Goal: Task Accomplishment & Management: Manage account settings

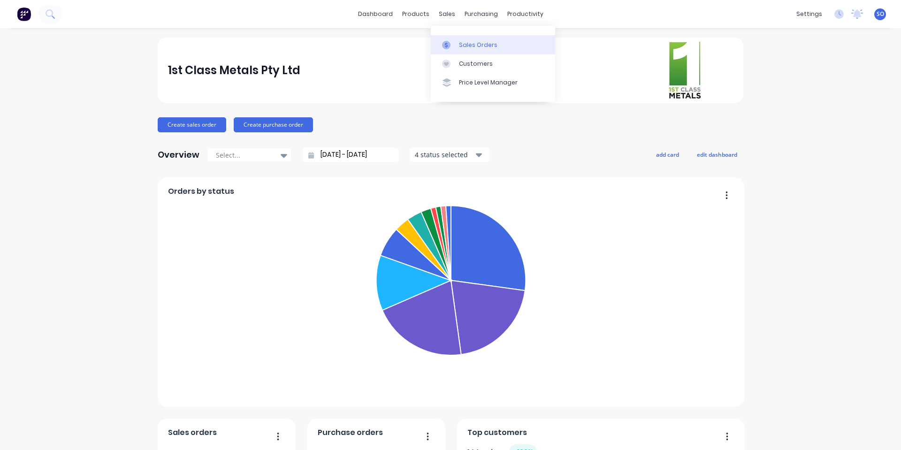
click at [439, 45] on link "Sales Orders" at bounding box center [493, 44] width 124 height 19
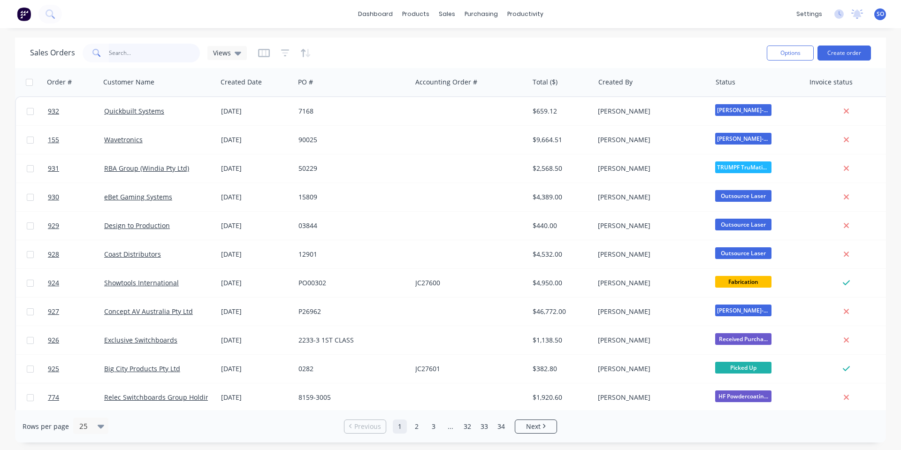
click at [122, 48] on input "text" at bounding box center [155, 53] width 92 height 19
click at [131, 58] on input "text" at bounding box center [155, 53] width 92 height 19
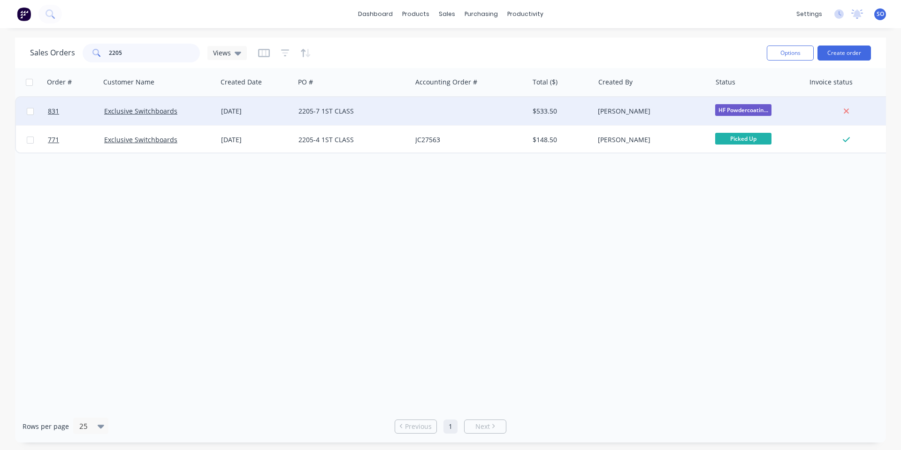
type input "2205"
click at [267, 117] on div "[DATE]" at bounding box center [255, 111] width 77 height 28
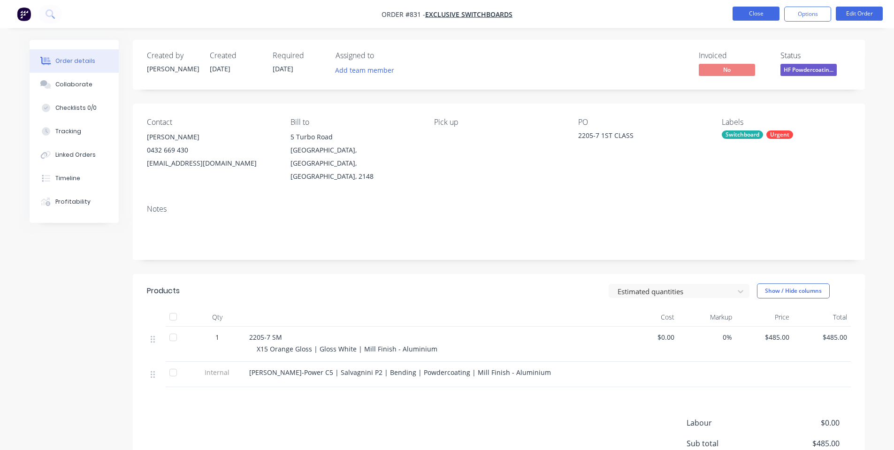
click at [753, 15] on button "Close" at bounding box center [756, 14] width 47 height 14
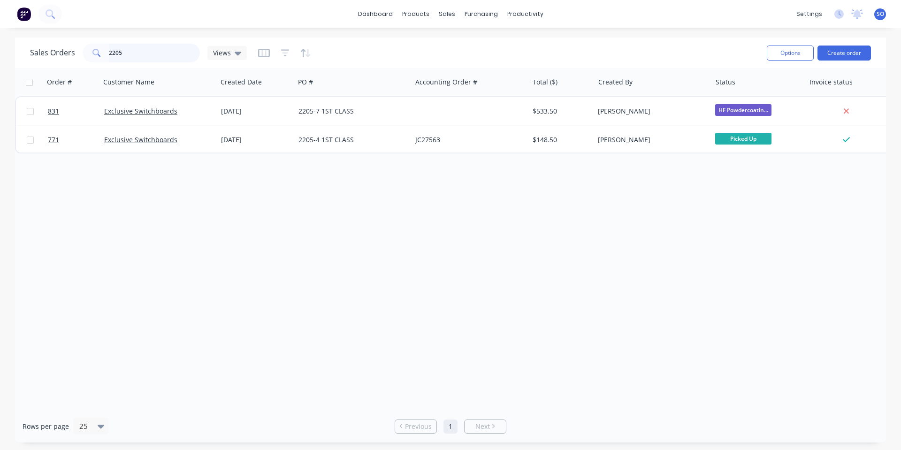
drag, startPoint x: 182, startPoint y: 46, endPoint x: 120, endPoint y: 51, distance: 62.2
click at [120, 51] on input "2205" at bounding box center [155, 53] width 92 height 19
click at [126, 49] on input "2205" at bounding box center [155, 53] width 92 height 19
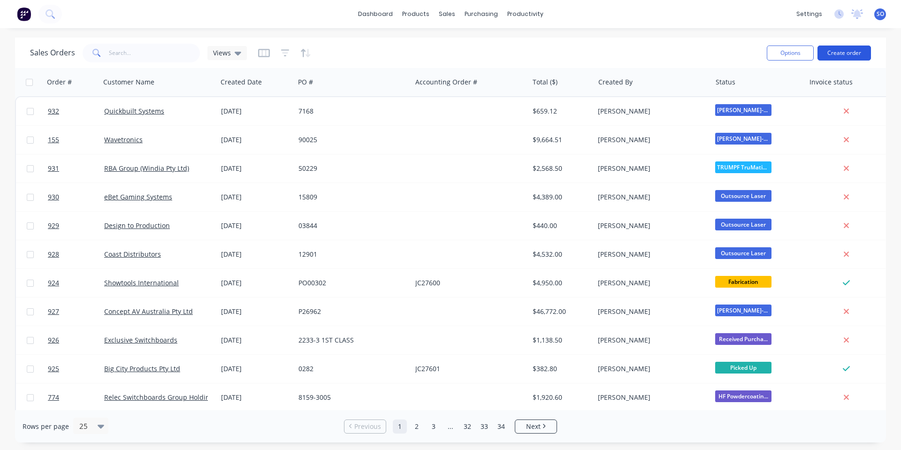
click at [839, 56] on button "Create order" at bounding box center [845, 53] width 54 height 15
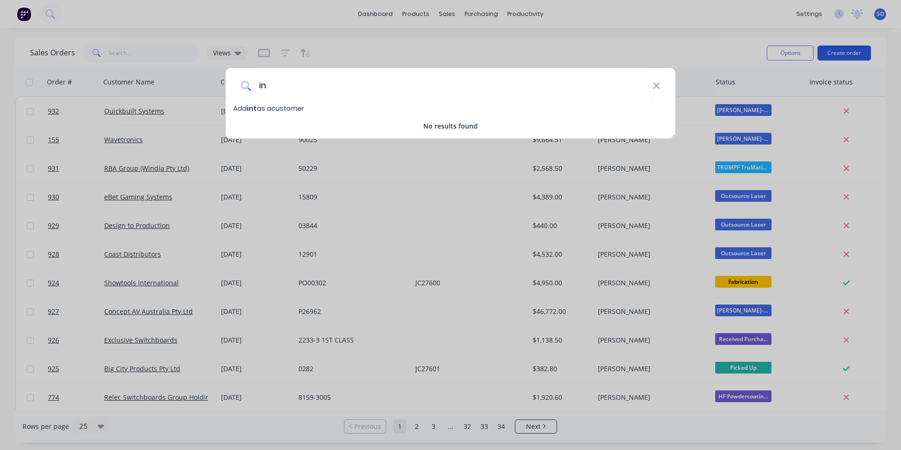
type input "i"
type input "Intrend Building"
click at [340, 110] on span "Add Intrend Building as a customer" at bounding box center [292, 108] width 118 height 9
select select "AU"
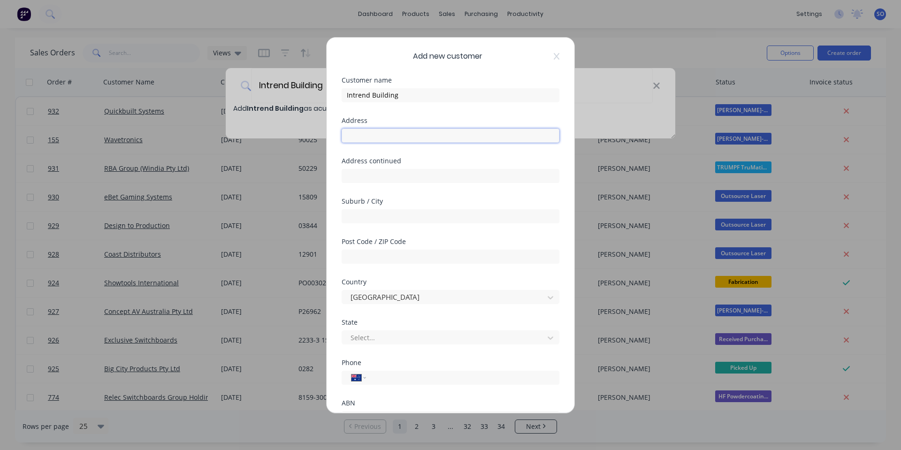
click at [404, 138] on input "text" at bounding box center [451, 136] width 218 height 14
paste input "[STREET_ADDRESS][PERSON_NAME],"
click at [425, 136] on input "[STREET_ADDRESS][PERSON_NAME]," at bounding box center [451, 136] width 218 height 14
type input "[STREET_ADDRESS][PERSON_NAME]"
click at [392, 173] on input "text" at bounding box center [451, 176] width 218 height 14
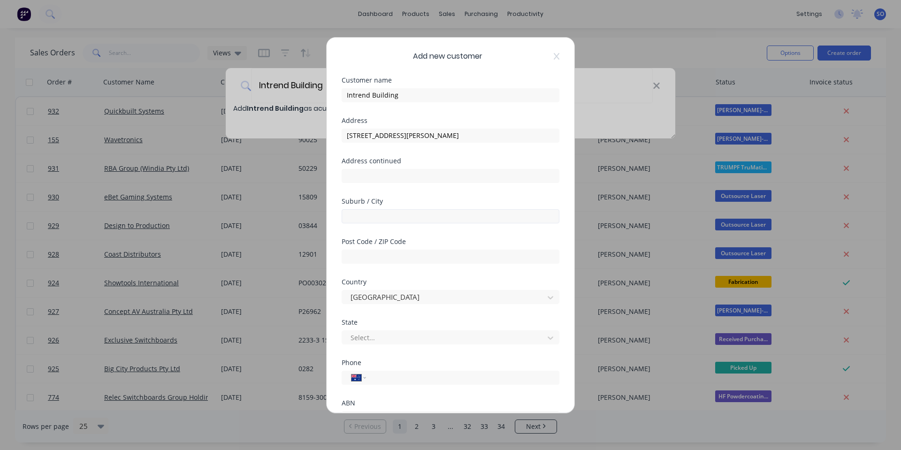
click at [385, 205] on div "Suburb / City" at bounding box center [451, 210] width 218 height 25
click at [385, 215] on input "text" at bounding box center [451, 216] width 218 height 14
type input "Cronulla"
type input "2230"
click at [389, 345] on div "State Select..." at bounding box center [451, 339] width 218 height 40
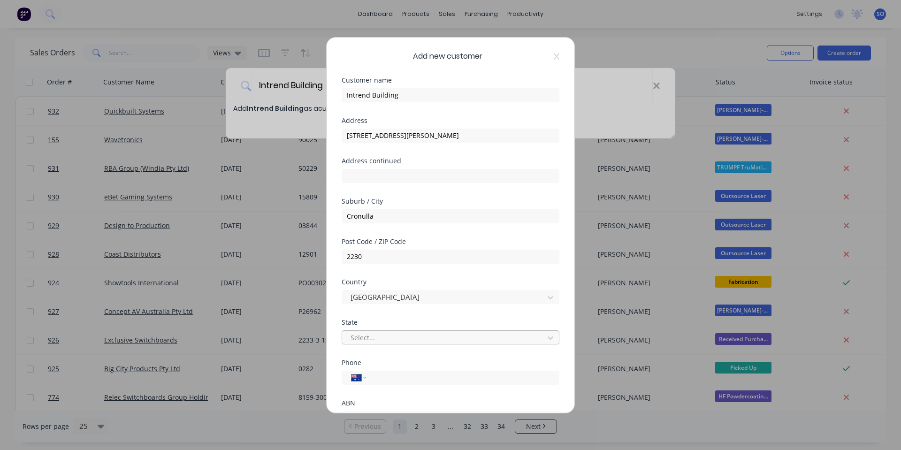
click at [388, 342] on div at bounding box center [445, 338] width 190 height 12
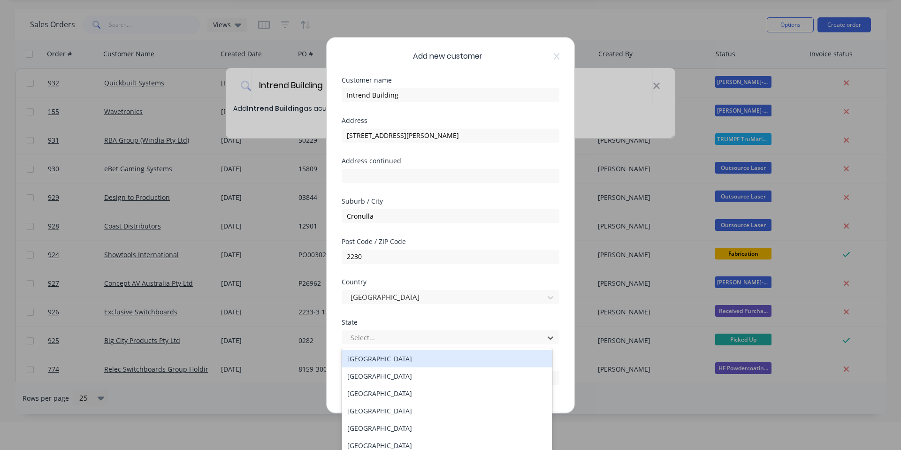
scroll to position [29, 0]
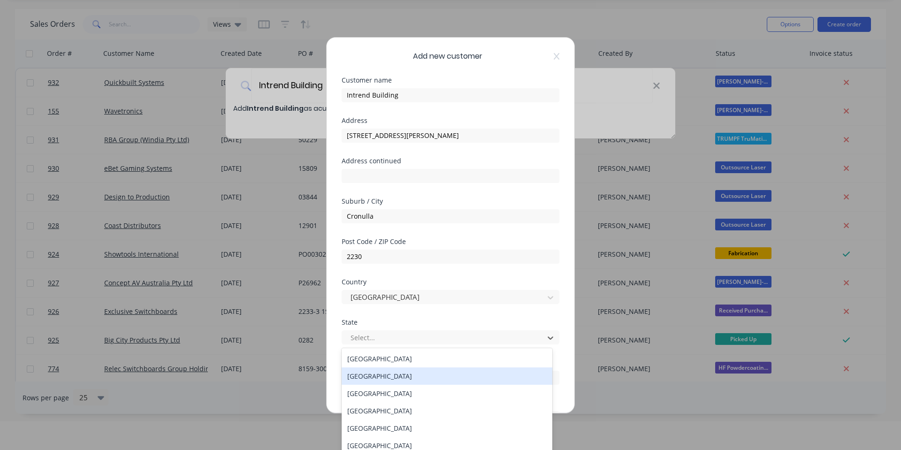
click at [394, 375] on div "[GEOGRAPHIC_DATA]" at bounding box center [447, 376] width 211 height 17
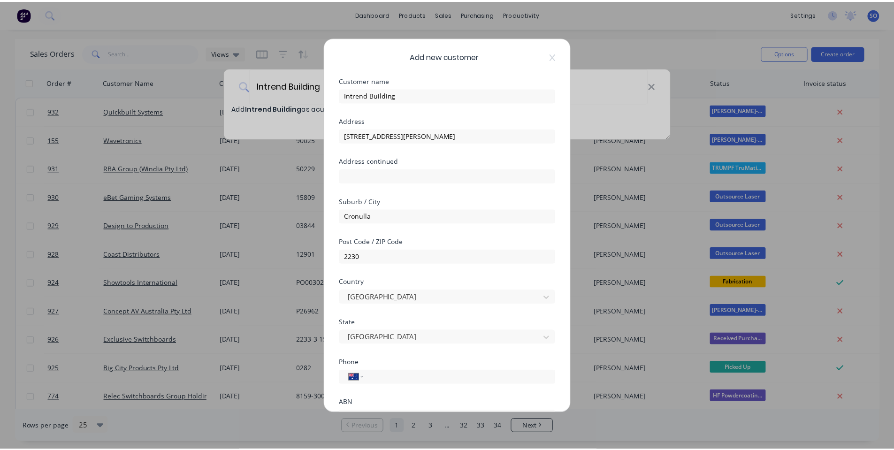
scroll to position [83, 0]
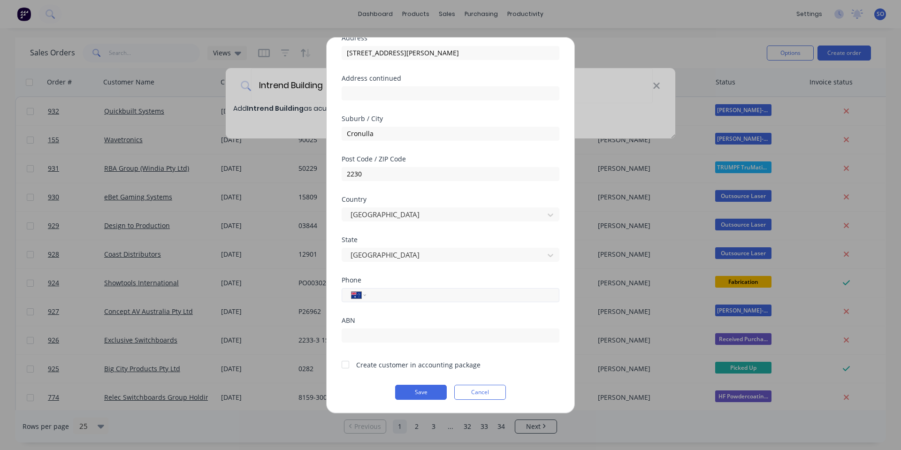
click at [408, 297] on input "tel" at bounding box center [461, 295] width 177 height 11
type input "0413 798 047"
click at [398, 338] on input "text" at bounding box center [451, 336] width 218 height 14
paste input "56 167 145 137"
drag, startPoint x: 398, startPoint y: 338, endPoint x: 237, endPoint y: 336, distance: 161.5
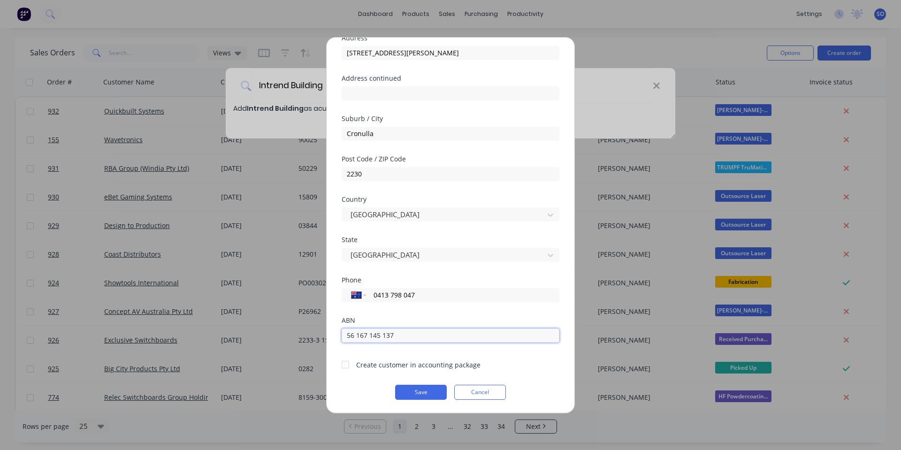
click at [237, 336] on div "Add new customer Customer name Intrend Building Address 5 [PERSON_NAME] Parade …" at bounding box center [450, 225] width 901 height 450
drag, startPoint x: 356, startPoint y: 383, endPoint x: 377, endPoint y: 366, distance: 27.1
click at [357, 383] on form "Customer name Intrend Building Address 5 [PERSON_NAME] Parade Address continued…" at bounding box center [451, 197] width 218 height 406
click at [377, 366] on div "Create customer in accounting package" at bounding box center [418, 365] width 124 height 10
click at [346, 365] on div at bounding box center [345, 364] width 19 height 19
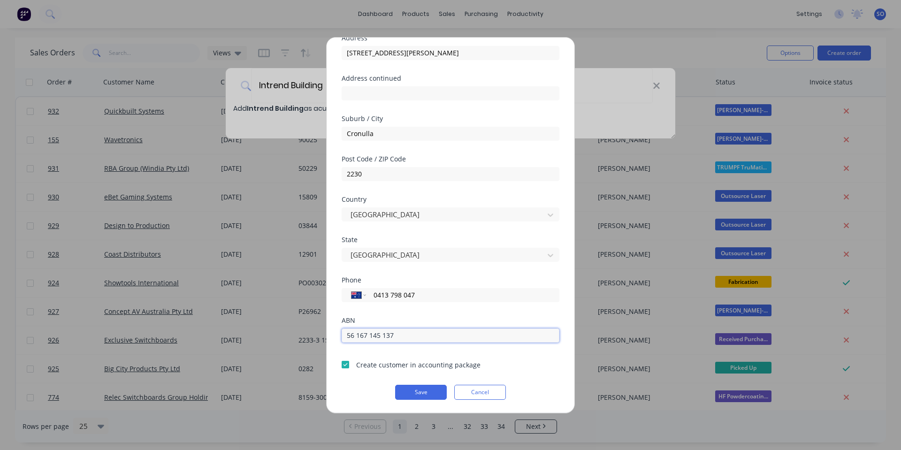
click at [354, 335] on input "56 167 145 137" at bounding box center [451, 336] width 218 height 14
click at [366, 336] on input "56167 145 137" at bounding box center [451, 336] width 218 height 14
click at [377, 334] on input "56167145 137" at bounding box center [451, 336] width 218 height 14
type input "56167145137"
click at [384, 348] on div "ABN 56167145137" at bounding box center [451, 337] width 218 height 40
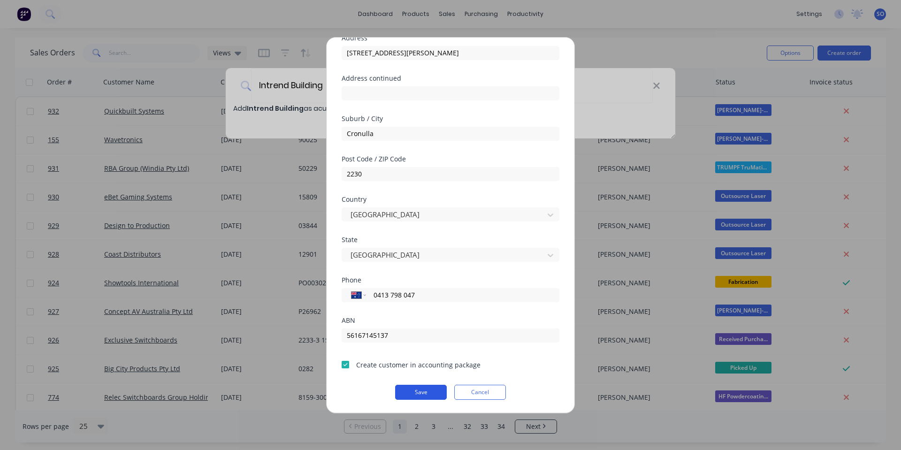
click at [415, 386] on button "Save" at bounding box center [421, 392] width 52 height 15
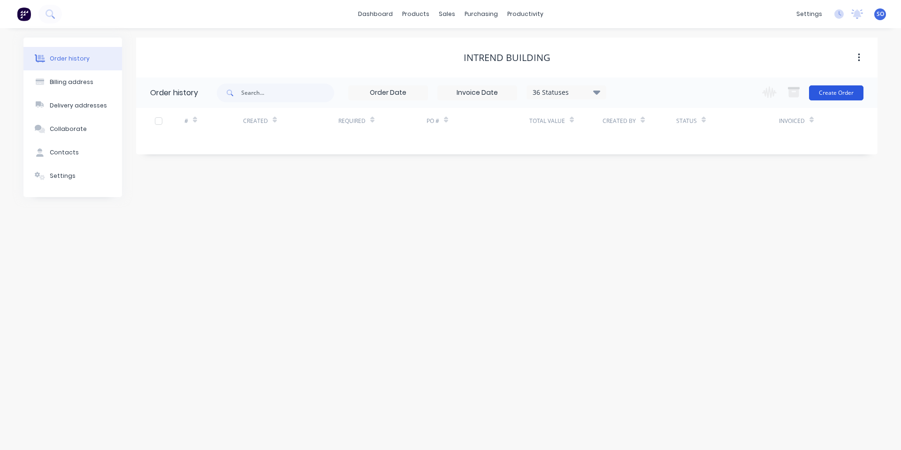
click at [851, 92] on button "Create Order" at bounding box center [836, 92] width 54 height 15
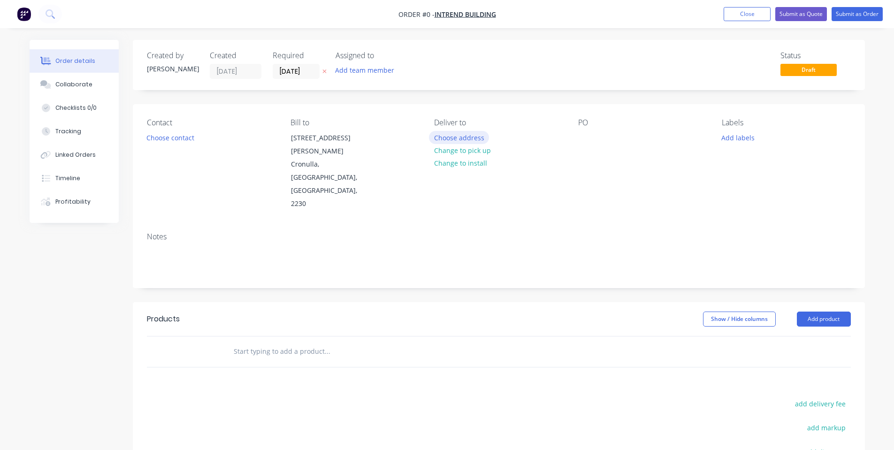
click at [442, 138] on button "Choose address" at bounding box center [459, 137] width 60 height 13
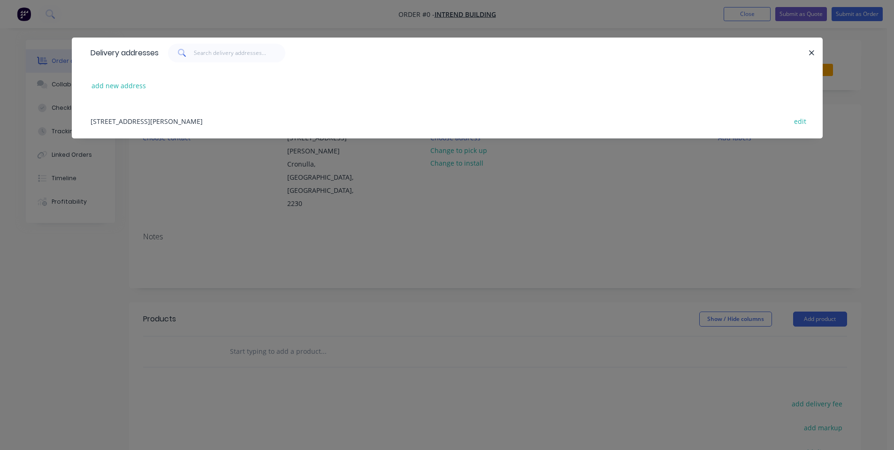
click at [152, 122] on div "[STREET_ADDRESS][PERSON_NAME] edit" at bounding box center [447, 120] width 723 height 35
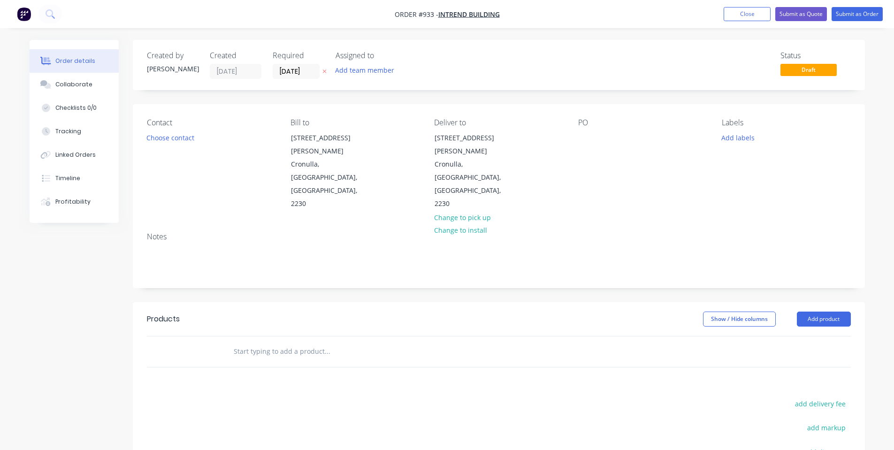
click at [160, 143] on button "Choose contact" at bounding box center [170, 137] width 58 height 13
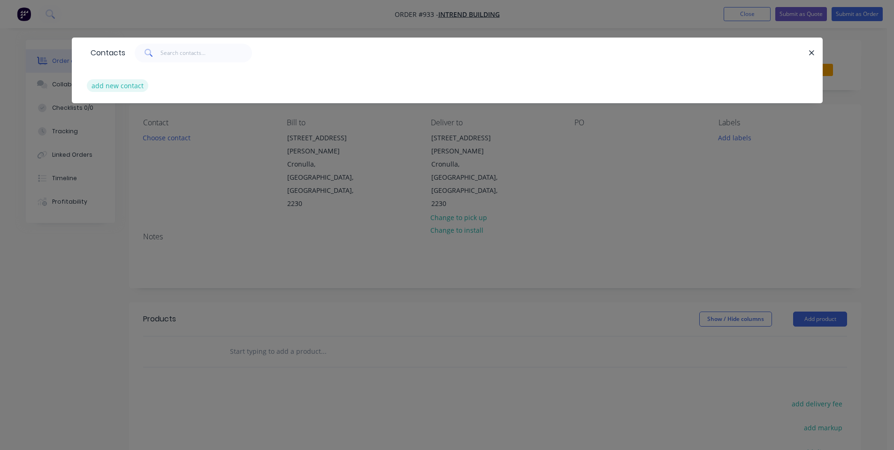
click at [121, 86] on button "add new contact" at bounding box center [118, 85] width 62 height 13
select select "AU"
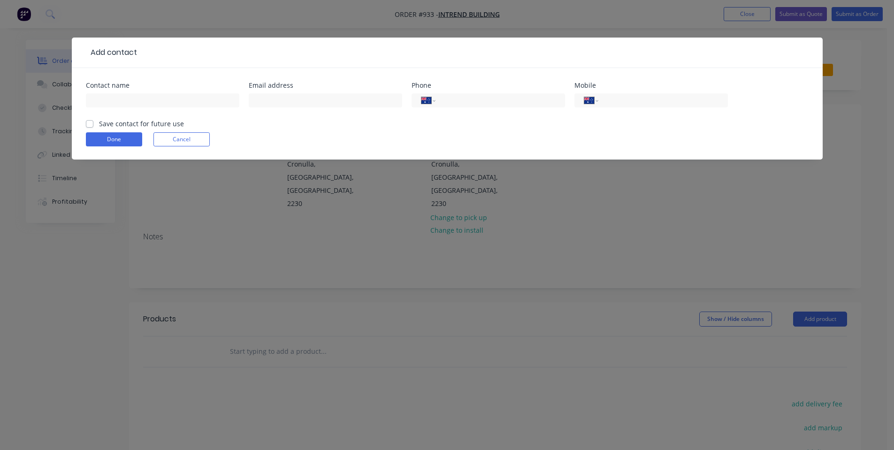
click at [109, 121] on label "Save contact for future use" at bounding box center [141, 124] width 85 height 10
click at [93, 121] on input "Save contact for future use" at bounding box center [90, 123] width 8 height 9
checkbox input "true"
click at [95, 104] on input "text" at bounding box center [163, 100] width 154 height 14
type input "[PERSON_NAME]"
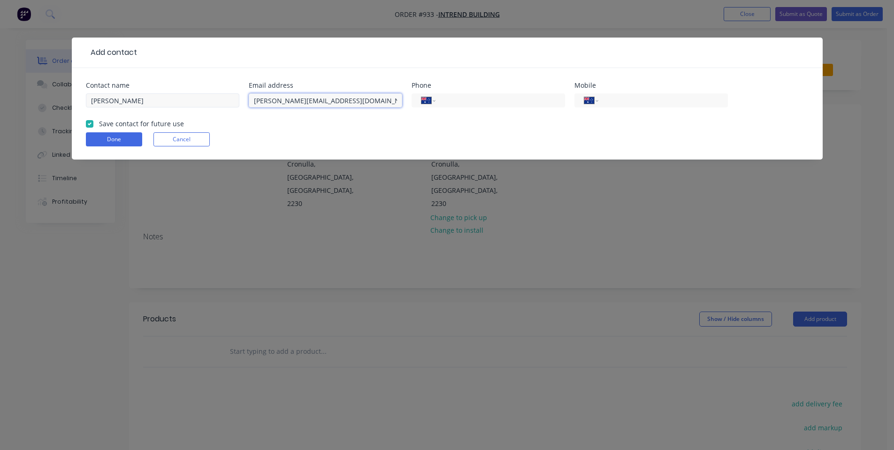
type input "[PERSON_NAME][EMAIL_ADDRESS][DOMAIN_NAME]"
type input "0413 798 047"
click at [629, 100] on input "tel" at bounding box center [661, 100] width 113 height 11
paste input "0413 798 047"
type input "0413 798 047"
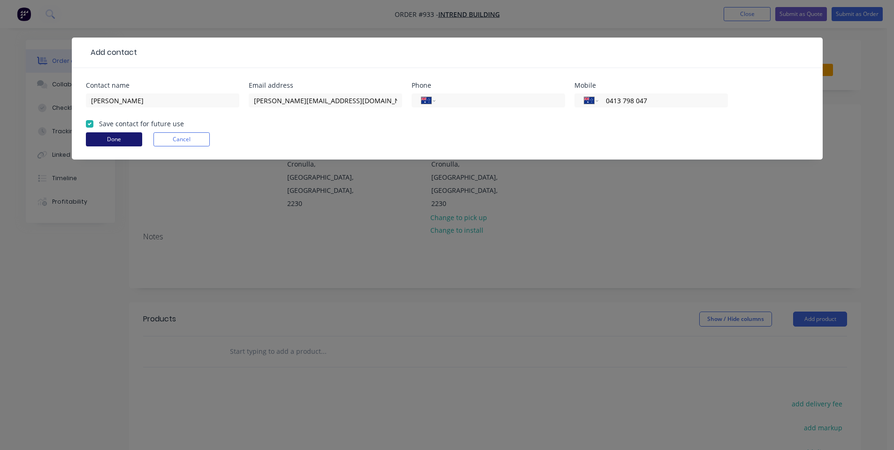
click at [135, 140] on button "Done" at bounding box center [114, 139] width 56 height 14
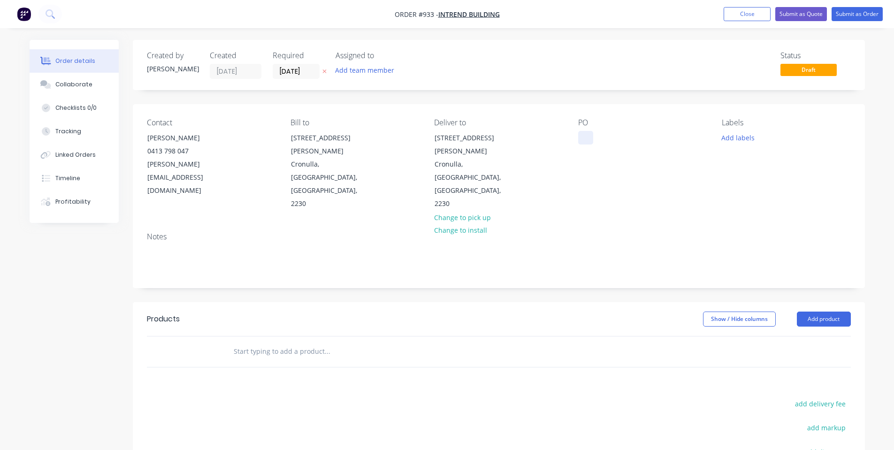
click at [585, 133] on div at bounding box center [585, 138] width 15 height 14
click at [699, 133] on div "PO [PERSON_NAME]" at bounding box center [642, 164] width 129 height 92
click at [279, 77] on input "[DATE]" at bounding box center [296, 71] width 46 height 14
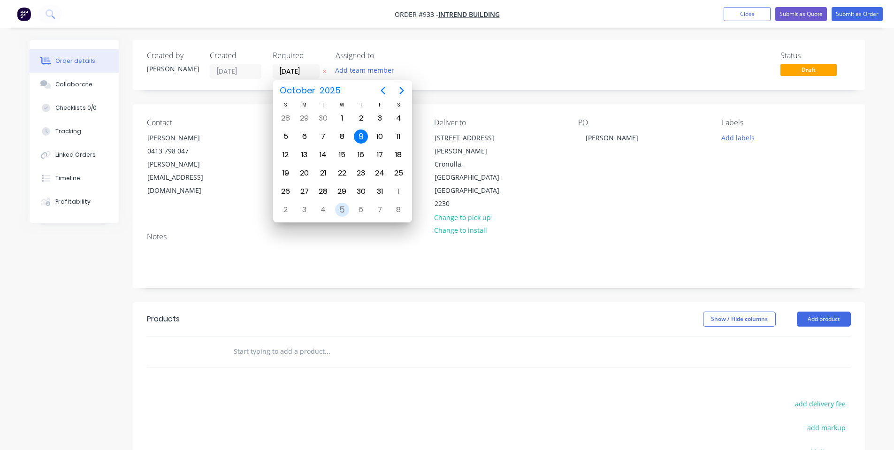
click at [345, 205] on div "5" at bounding box center [342, 210] width 14 height 14
type input "[DATE]"
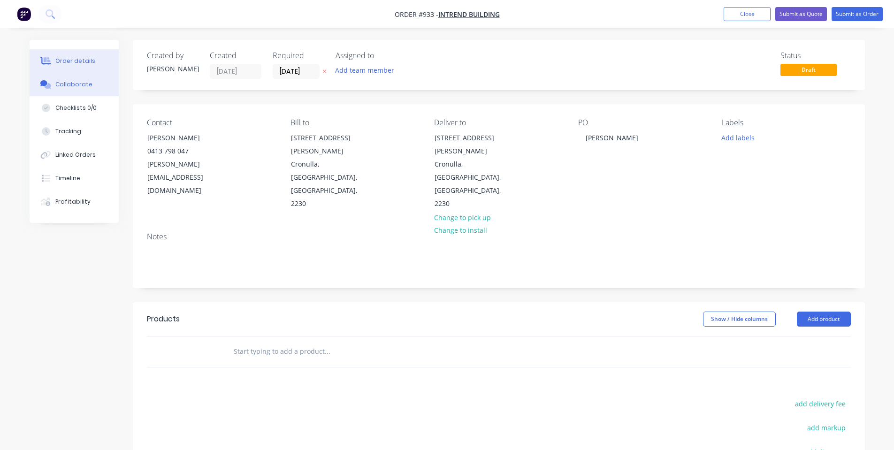
click at [77, 92] on button "Collaborate" at bounding box center [74, 84] width 89 height 23
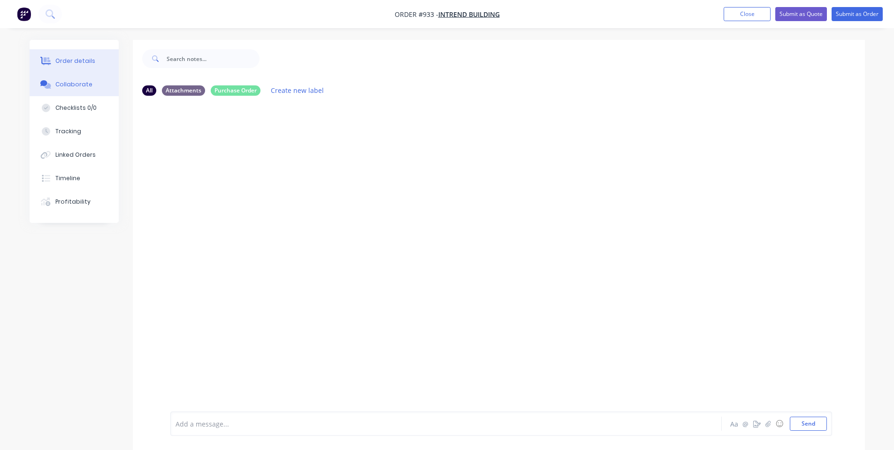
click at [72, 60] on div "Order details" at bounding box center [75, 61] width 40 height 8
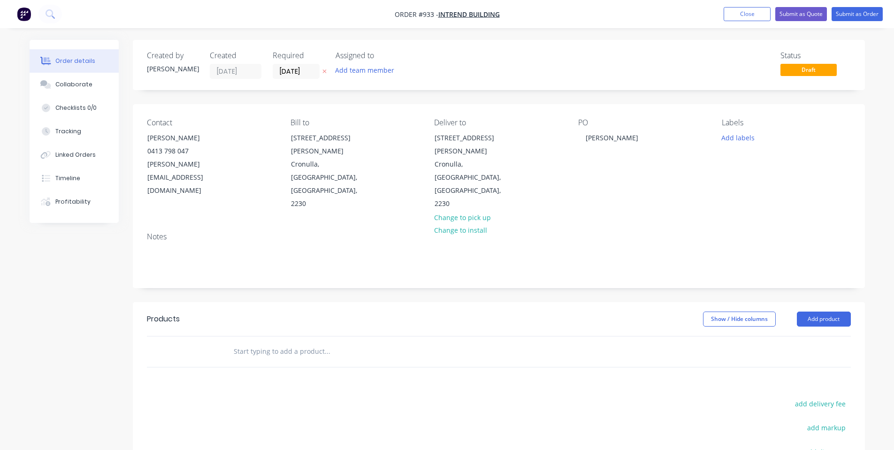
click at [286, 342] on input "text" at bounding box center [327, 351] width 188 height 19
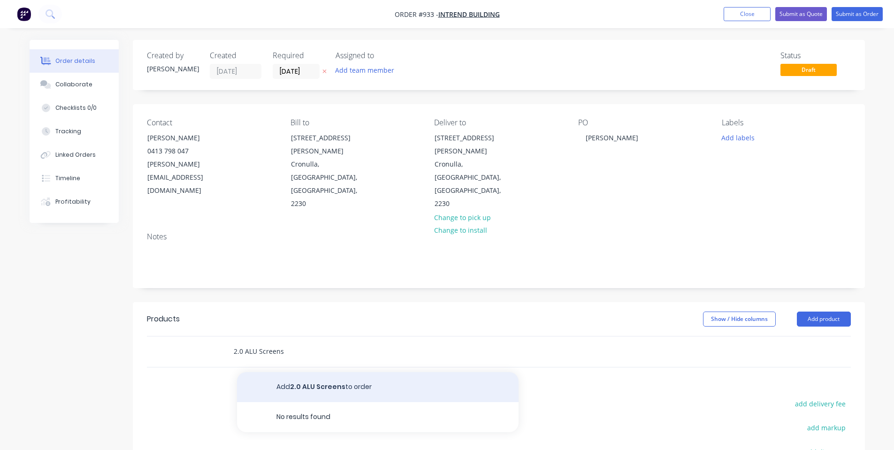
type input "2.0 ALU Screens"
click at [280, 372] on button "Add 2.0 ALU Screens to order" at bounding box center [378, 387] width 282 height 30
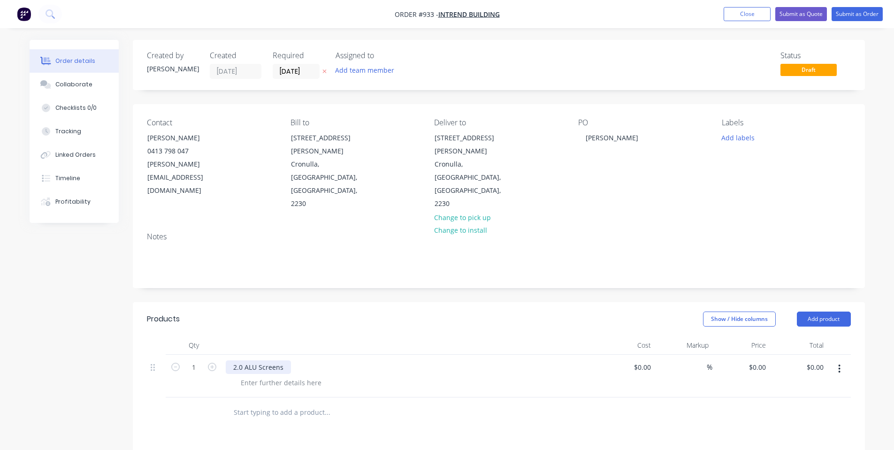
click at [255, 361] on div "2.0 ALU Screens" at bounding box center [258, 368] width 65 height 14
type input "$0.00"
click at [252, 355] on div "Screens to Order" at bounding box center [410, 376] width 376 height 43
click at [247, 376] on div at bounding box center [281, 383] width 96 height 14
click at [266, 361] on div "Screens to Order" at bounding box center [260, 368] width 69 height 14
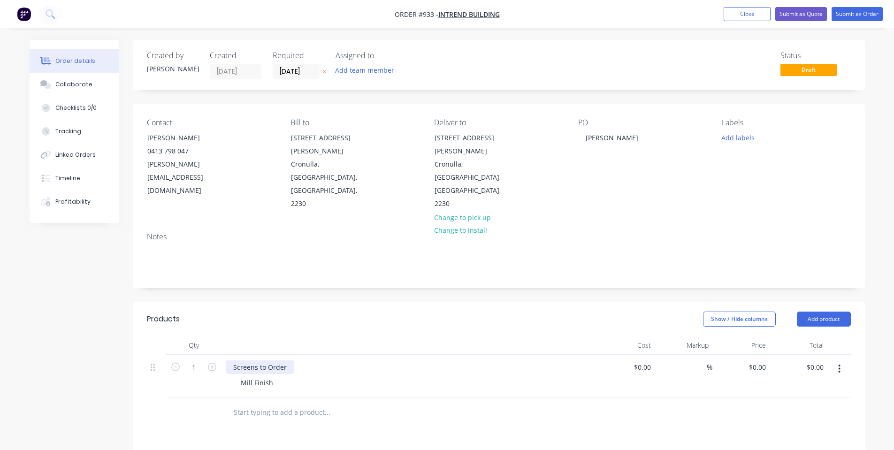
click at [260, 361] on div "Screens to Order" at bounding box center [260, 368] width 69 height 14
drag, startPoint x: 257, startPoint y: 324, endPoint x: 315, endPoint y: 327, distance: 58.3
click at [315, 361] on div "Screens to Order" at bounding box center [410, 368] width 368 height 14
click at [217, 362] on button "button" at bounding box center [212, 367] width 12 height 10
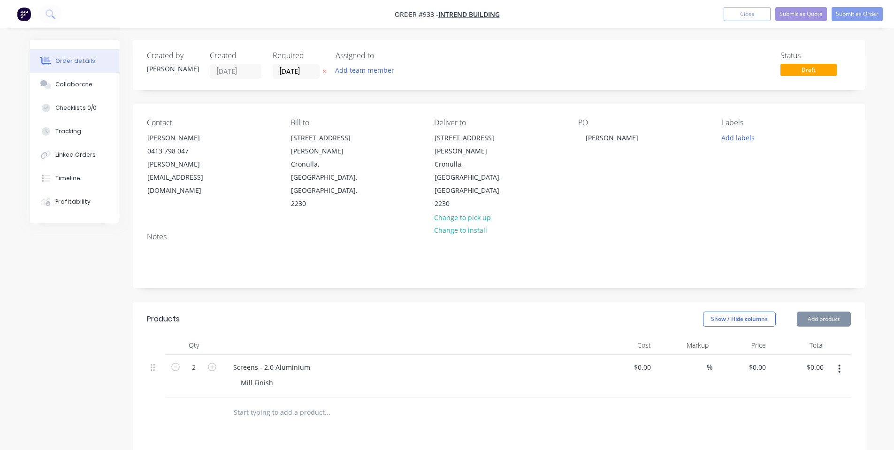
type input "3"
click at [759, 361] on input "0" at bounding box center [764, 368] width 11 height 14
type input "$450.00"
type input "$1,350.00"
click at [535, 361] on div "Screens - 2.0 Aluminium" at bounding box center [410, 368] width 368 height 14
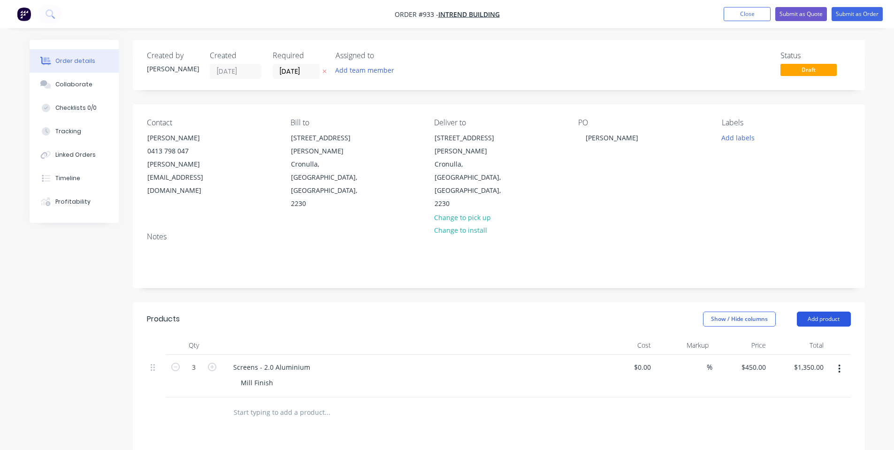
click at [831, 312] on button "Add product" at bounding box center [824, 319] width 54 height 15
click at [802, 449] on div "Notes (Internal)" at bounding box center [806, 456] width 72 height 14
click at [284, 403] on div at bounding box center [260, 410] width 68 height 14
click at [283, 65] on input "[DATE]" at bounding box center [296, 71] width 46 height 14
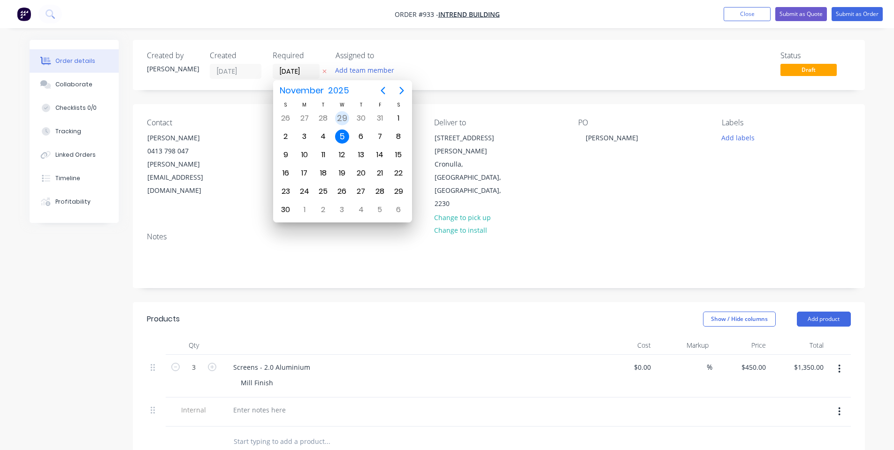
click at [343, 114] on div "29" at bounding box center [342, 118] width 14 height 14
type input "[DATE]"
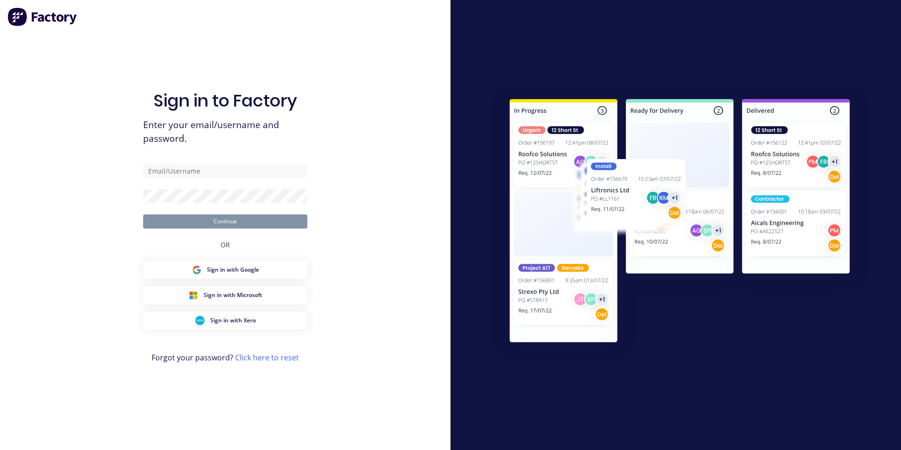
drag, startPoint x: 218, startPoint y: 185, endPoint x: 219, endPoint y: 179, distance: 6.3
click at [219, 185] on form "Continue" at bounding box center [225, 196] width 164 height 65
click at [219, 179] on form "Continue" at bounding box center [225, 196] width 164 height 65
click at [226, 175] on input "text" at bounding box center [225, 171] width 164 height 14
click at [0, 450] on com-1password-button at bounding box center [0, 450] width 0 height 0
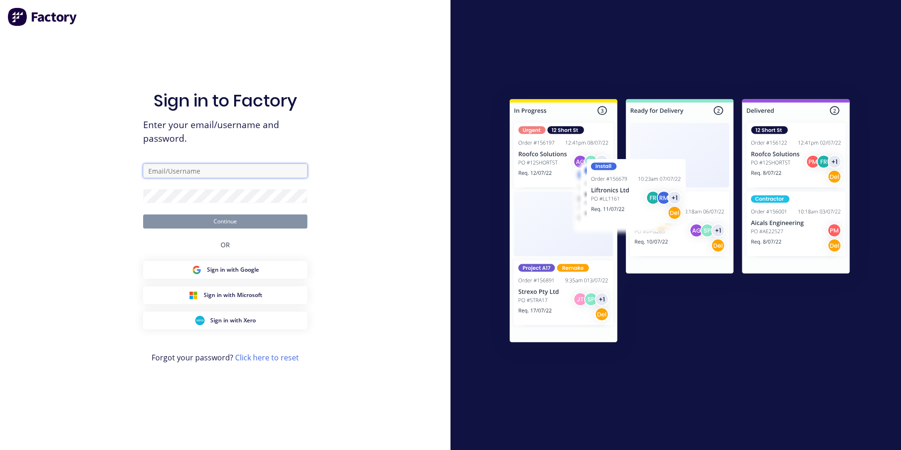
type input "[PERSON_NAME][EMAIL_ADDRESS][DOMAIN_NAME]"
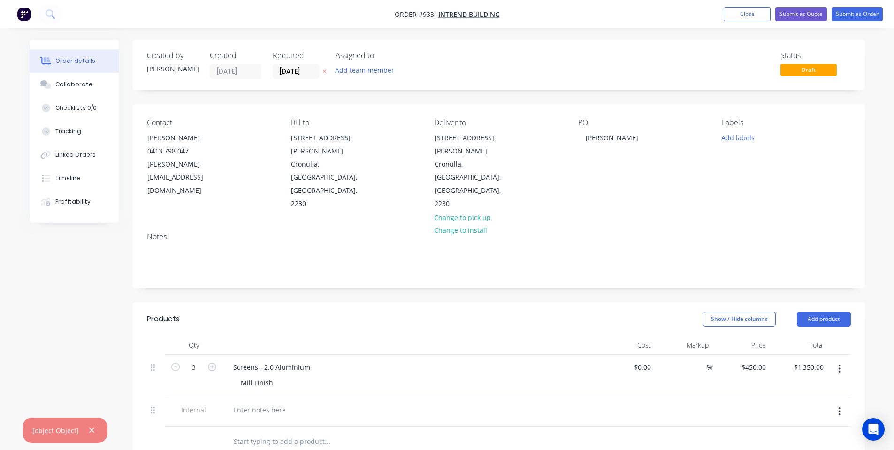
click at [380, 232] on div "Notes" at bounding box center [499, 236] width 704 height 9
click at [264, 72] on div "Created by [PERSON_NAME] Created [DATE] Required [DATE] Assigned to Add team me…" at bounding box center [288, 65] width 283 height 28
click at [271, 70] on div "Created by [PERSON_NAME] Created [DATE] Required [DATE] Assigned to Add team me…" at bounding box center [288, 65] width 283 height 28
click at [278, 69] on input "[DATE]" at bounding box center [296, 71] width 46 height 14
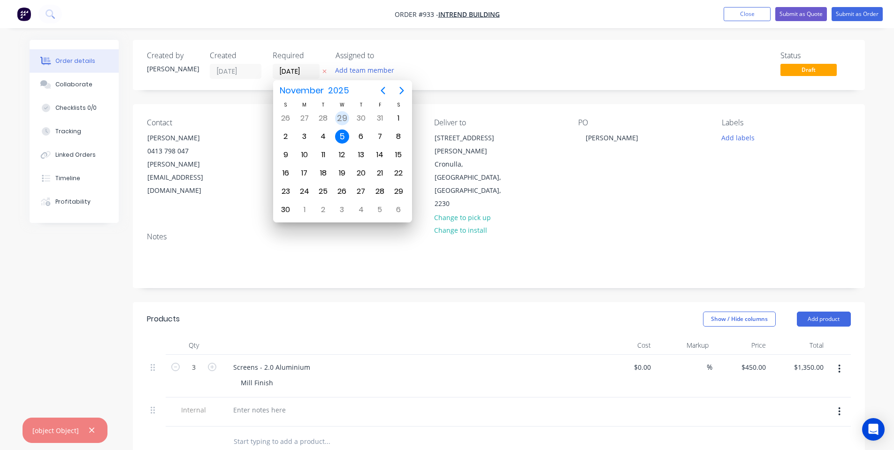
click at [340, 120] on div "29" at bounding box center [342, 118] width 14 height 14
type input "[DATE]"
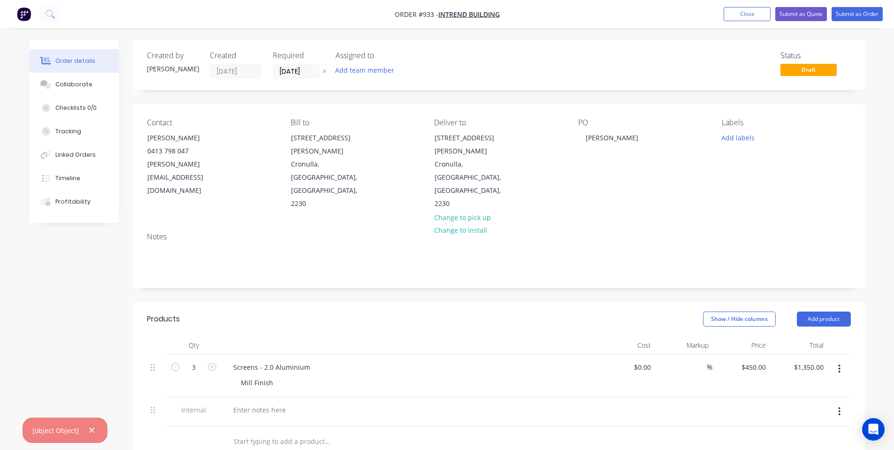
click at [81, 68] on button "Order details" at bounding box center [74, 60] width 89 height 23
click at [79, 72] on button "Order details" at bounding box center [74, 60] width 89 height 23
click at [77, 84] on div "Collaborate" at bounding box center [73, 84] width 37 height 8
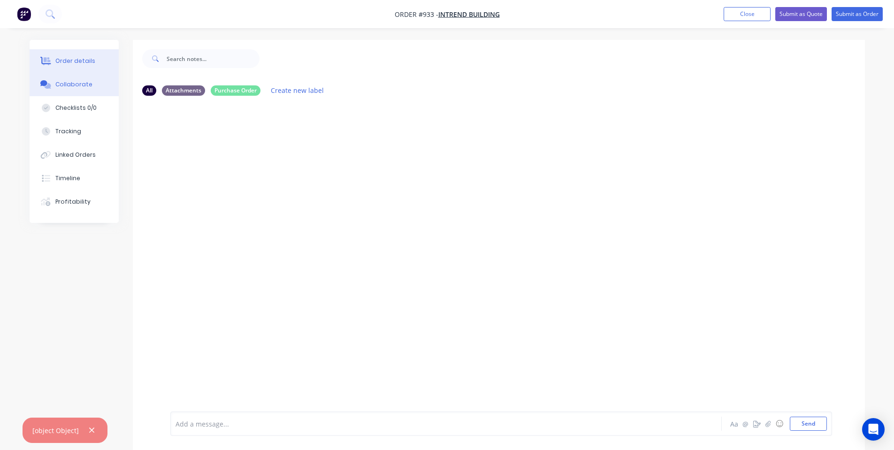
click at [79, 68] on button "Order details" at bounding box center [74, 60] width 89 height 23
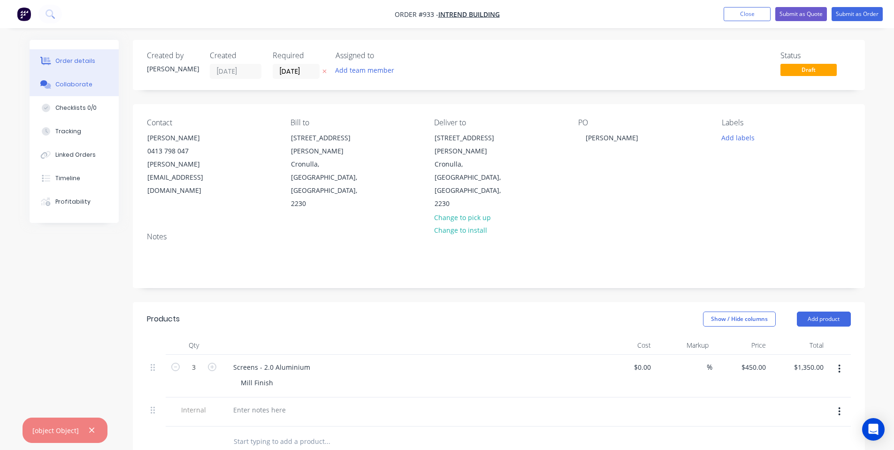
click at [73, 85] on div "Collaborate" at bounding box center [73, 84] width 37 height 8
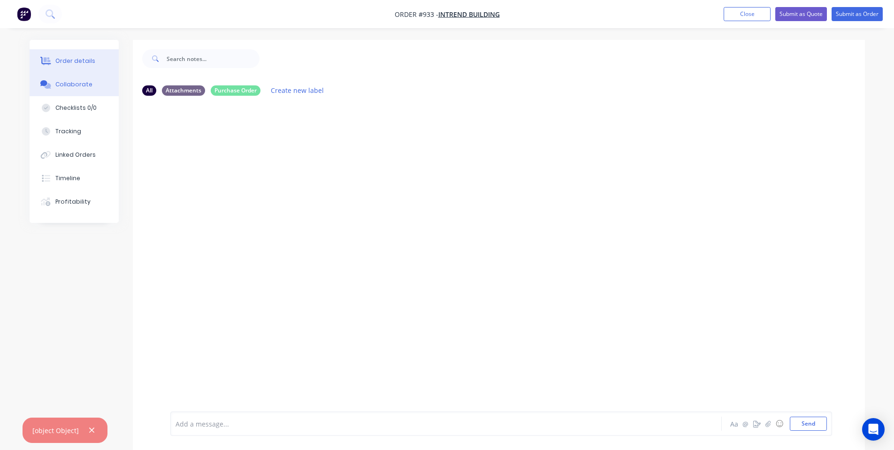
click at [66, 59] on div "Order details" at bounding box center [75, 61] width 40 height 8
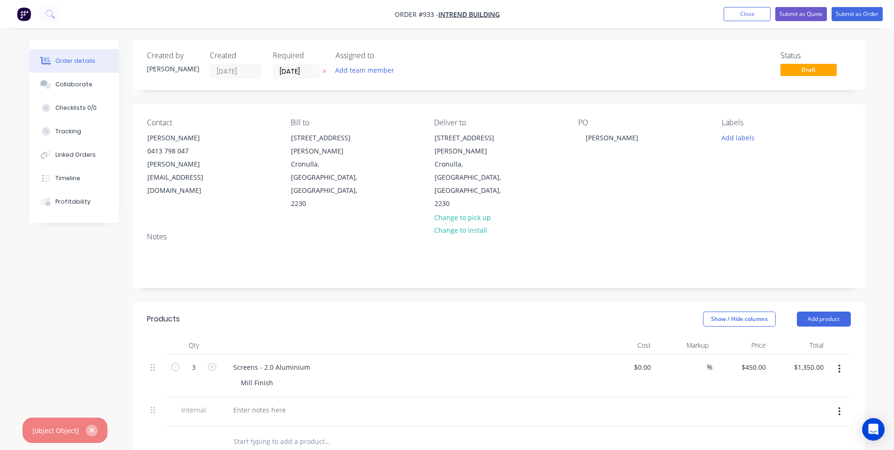
click at [94, 433] on button "button" at bounding box center [92, 431] width 12 height 12
click at [290, 403] on div at bounding box center [260, 410] width 68 height 14
click at [357, 302] on header "Products Show / Hide columns Add product" at bounding box center [499, 319] width 732 height 34
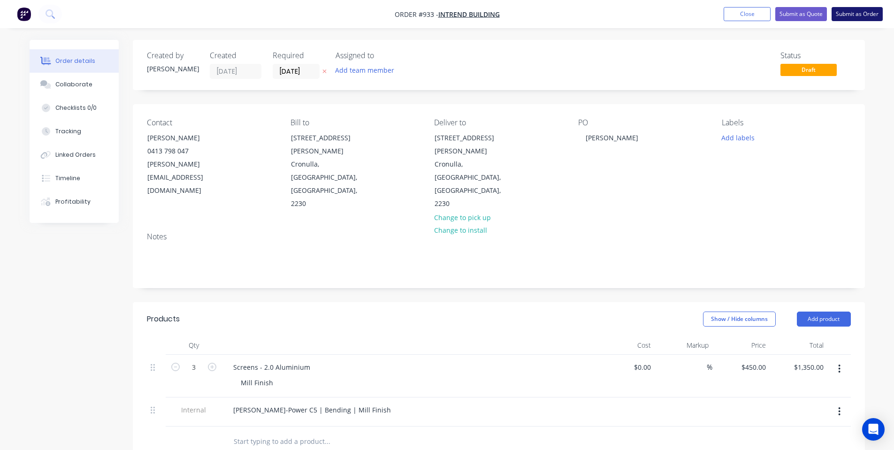
click at [874, 13] on button "Submit as Order" at bounding box center [857, 14] width 51 height 14
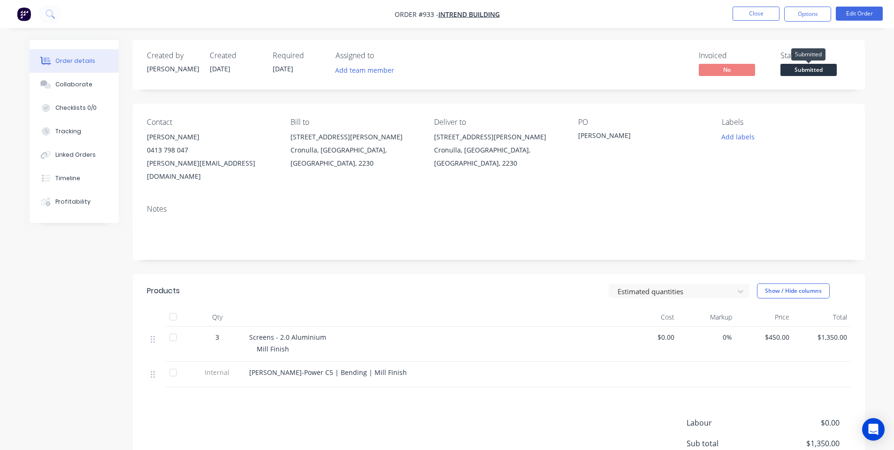
click at [790, 68] on span "Submitted" at bounding box center [809, 70] width 56 height 12
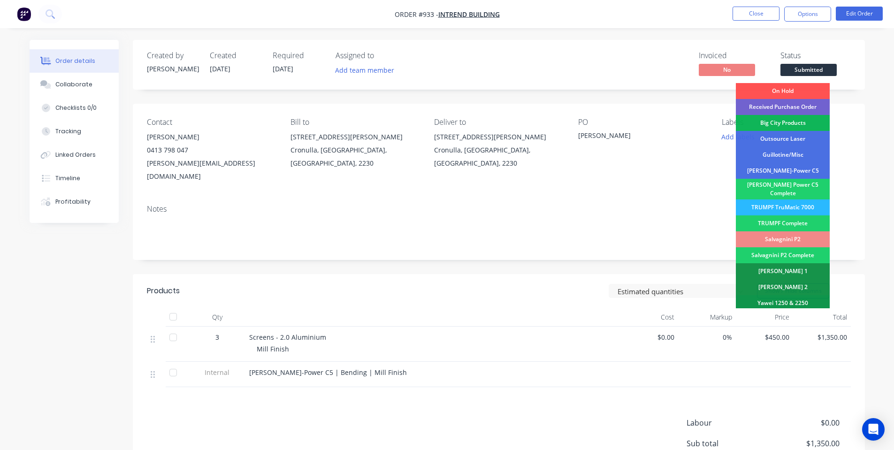
click at [834, 45] on div "Created by [PERSON_NAME] Created [DATE] Required [DATE] Assigned to Add team me…" at bounding box center [499, 65] width 732 height 50
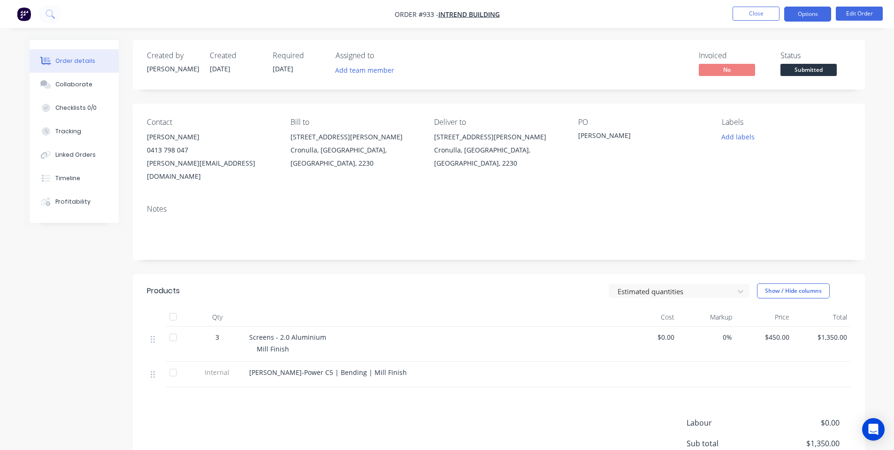
click at [809, 7] on button "Options" at bounding box center [808, 14] width 47 height 15
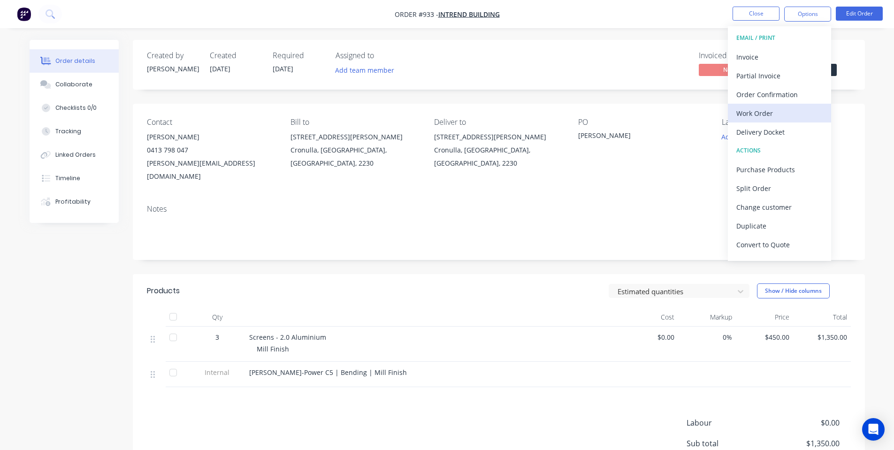
click at [792, 112] on div "Work Order" at bounding box center [780, 114] width 86 height 14
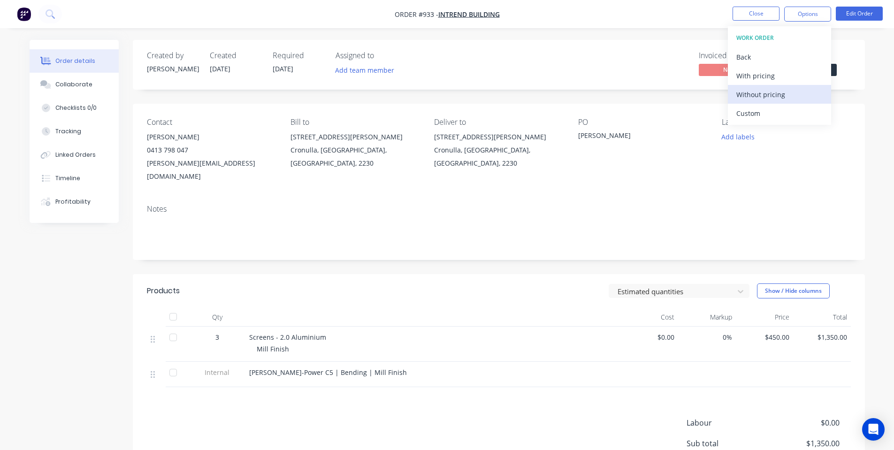
click at [791, 92] on div "Without pricing" at bounding box center [780, 95] width 86 height 14
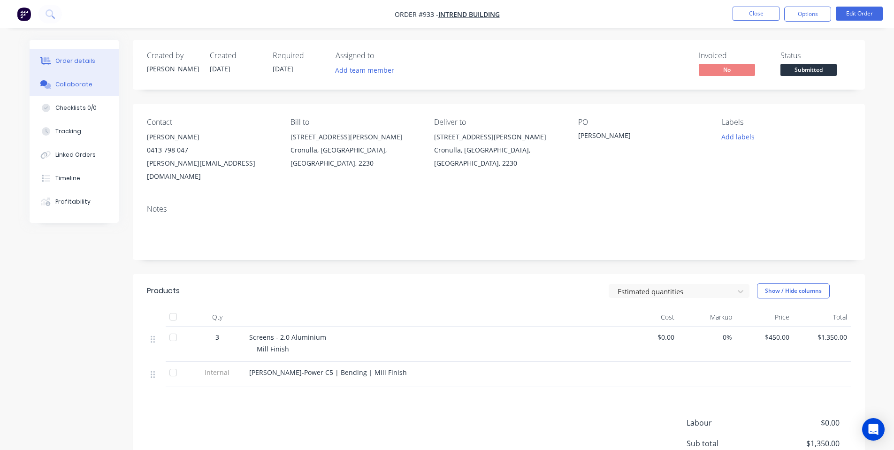
click at [64, 80] on button "Collaborate" at bounding box center [74, 84] width 89 height 23
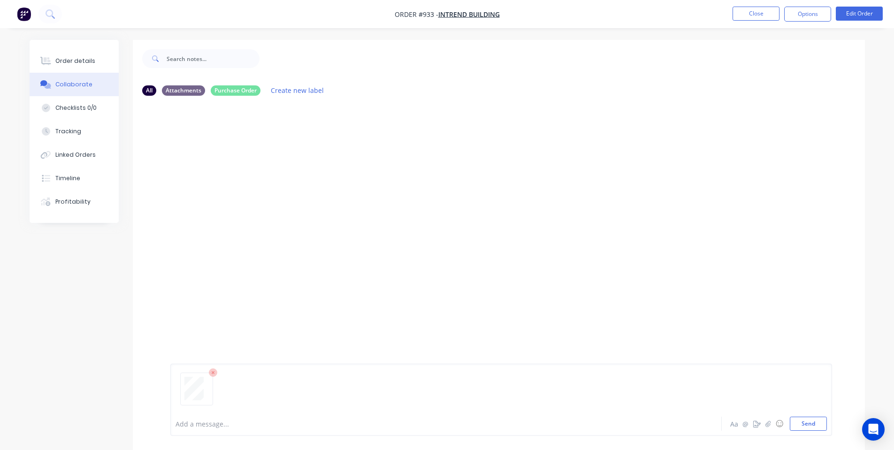
click at [808, 416] on div at bounding box center [502, 393] width 652 height 48
click at [805, 429] on button "Send" at bounding box center [808, 424] width 37 height 14
click at [78, 55] on button "Order details" at bounding box center [74, 60] width 89 height 23
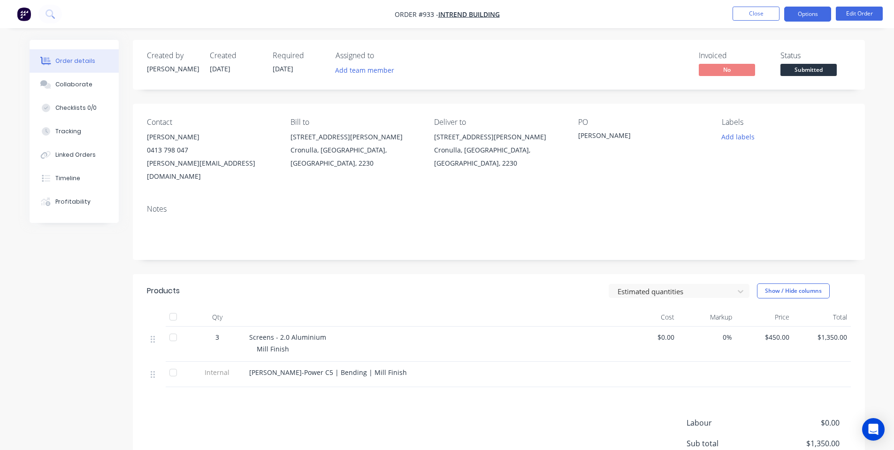
click at [809, 17] on button "Options" at bounding box center [808, 14] width 47 height 15
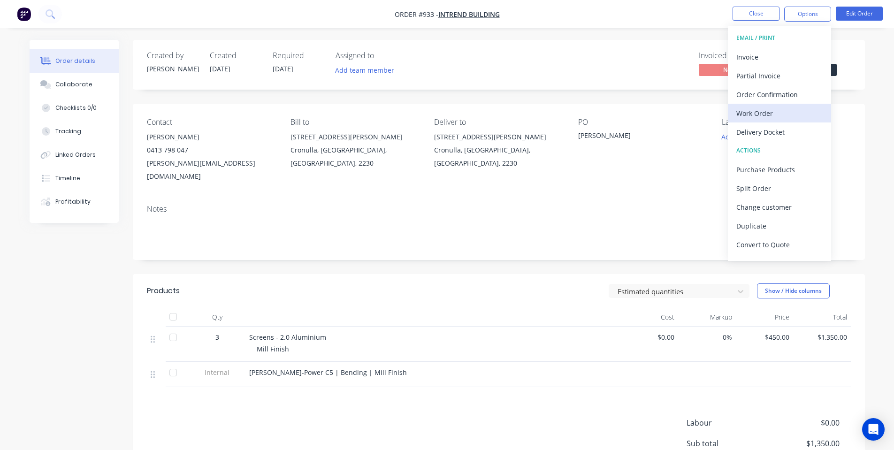
click at [796, 115] on div "Work Order" at bounding box center [780, 114] width 86 height 14
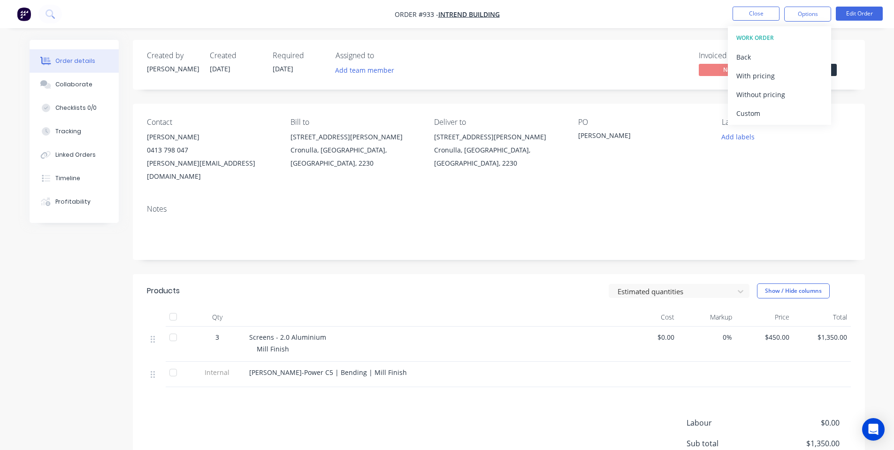
click at [591, 44] on div "Created by [PERSON_NAME] Created [DATE] Required [DATE] Assigned to Add team me…" at bounding box center [499, 65] width 732 height 50
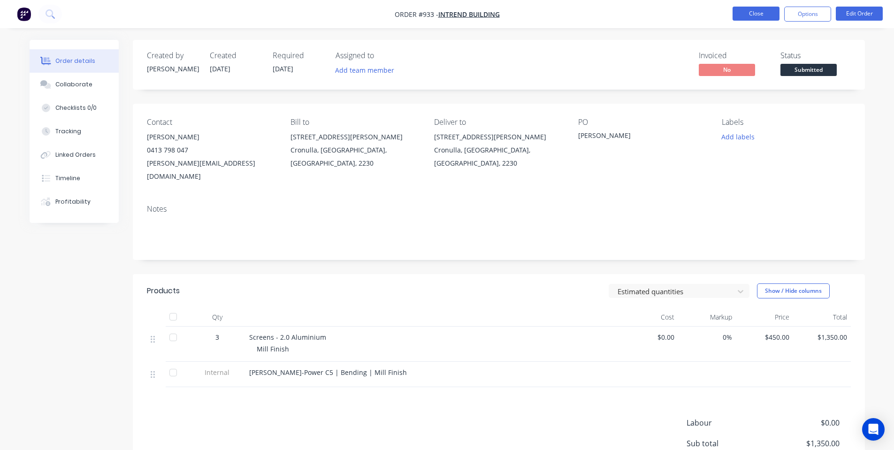
click at [762, 17] on button "Close" at bounding box center [756, 14] width 47 height 14
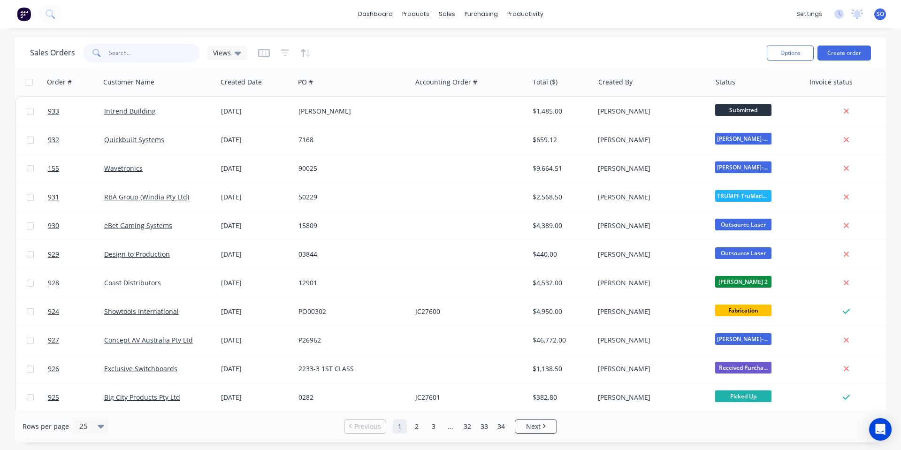
click at [112, 51] on input "text" at bounding box center [155, 53] width 92 height 19
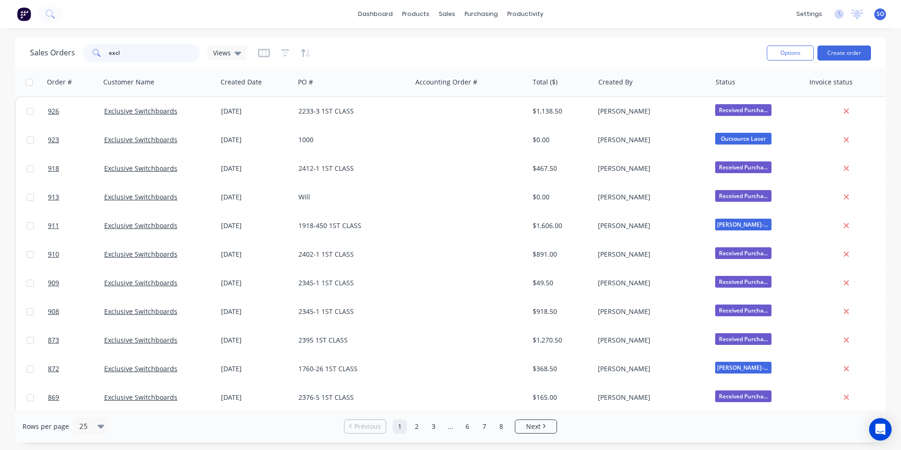
drag, startPoint x: 162, startPoint y: 58, endPoint x: 0, endPoint y: 45, distance: 163.0
click at [0, 52] on div "Sales Orders excl Views Options Create order Order # Customer Name Created Date…" at bounding box center [450, 240] width 901 height 405
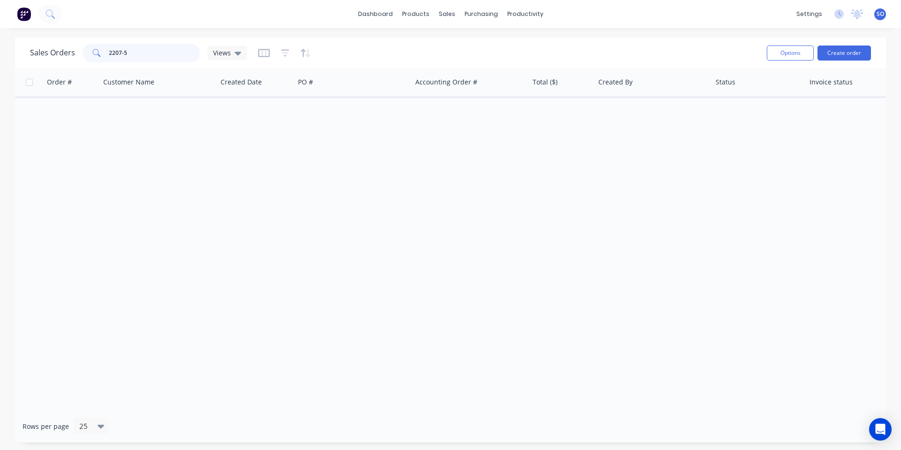
drag, startPoint x: 126, startPoint y: 50, endPoint x: 118, endPoint y: 51, distance: 8.0
click at [118, 51] on input "2207-5" at bounding box center [155, 53] width 92 height 19
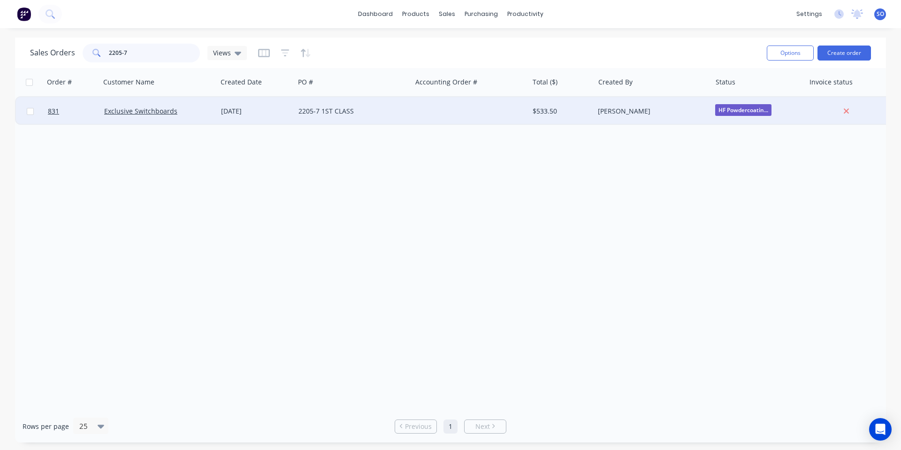
type input "2205-7"
click at [552, 112] on div "$533.50" at bounding box center [560, 111] width 55 height 9
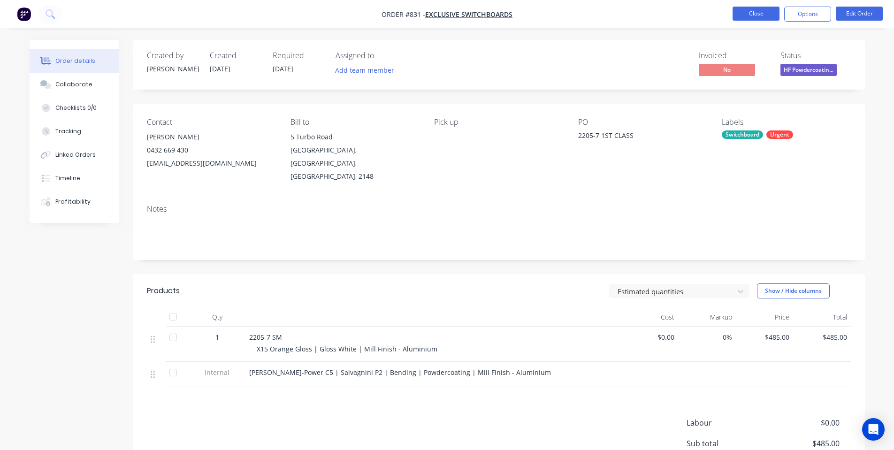
click at [758, 11] on button "Close" at bounding box center [756, 14] width 47 height 14
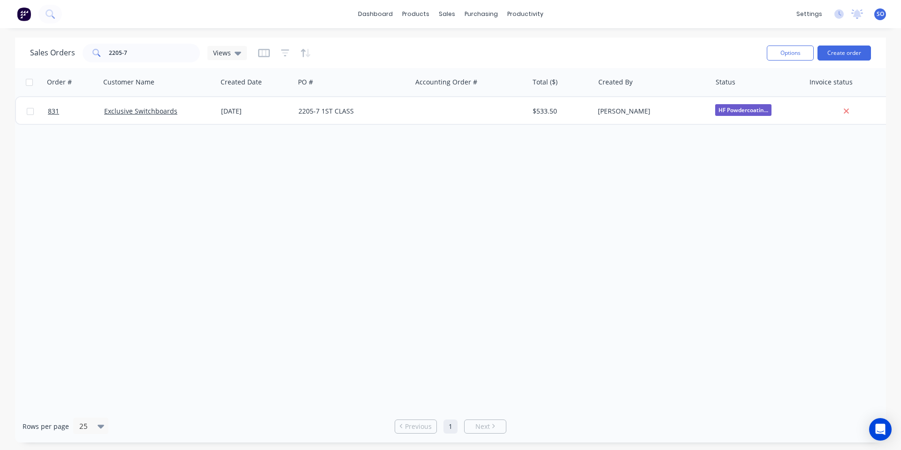
click at [407, 285] on div "Order # Customer Name Created Date PO # Accounting Order # Total ($) Created By…" at bounding box center [450, 239] width 871 height 342
click at [695, 43] on div "Sales Orders 2205-7 Views" at bounding box center [395, 52] width 730 height 23
click at [456, 219] on div "Order # Customer Name Created Date PO # Accounting Order # Total ($) Created By…" at bounding box center [450, 239] width 871 height 342
click at [657, 247] on div "Order # Customer Name Created Date PO # Accounting Order # Total ($) Created By…" at bounding box center [450, 239] width 871 height 342
click at [329, 222] on div "Order # Customer Name Created Date PO # Accounting Order # Total ($) Created By…" at bounding box center [450, 239] width 871 height 342
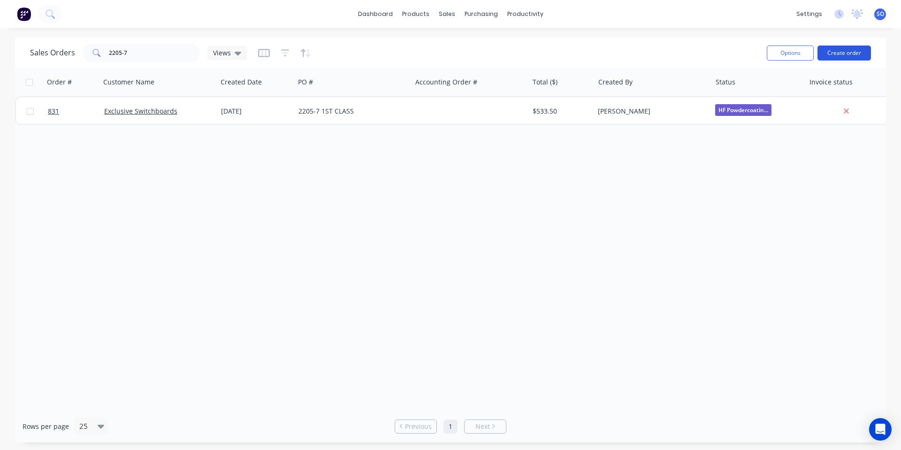
click at [839, 55] on button "Create order" at bounding box center [845, 53] width 54 height 15
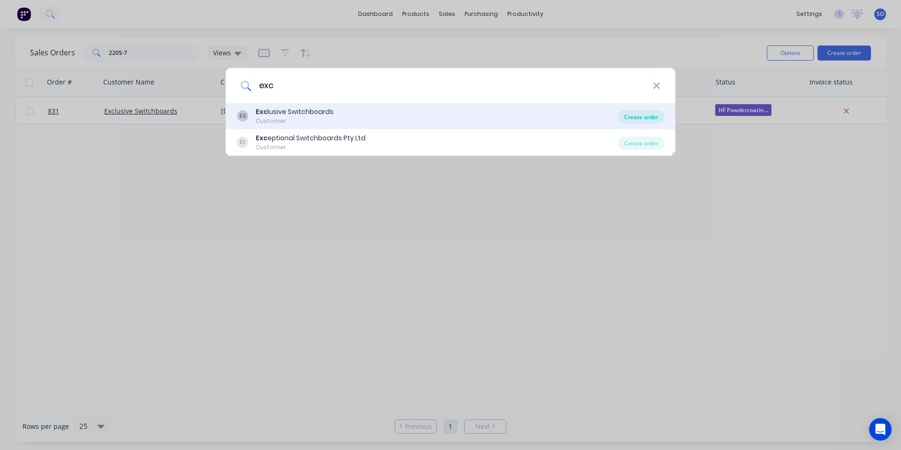
type input "exc"
click at [638, 121] on div "Create order" at bounding box center [642, 116] width 46 height 13
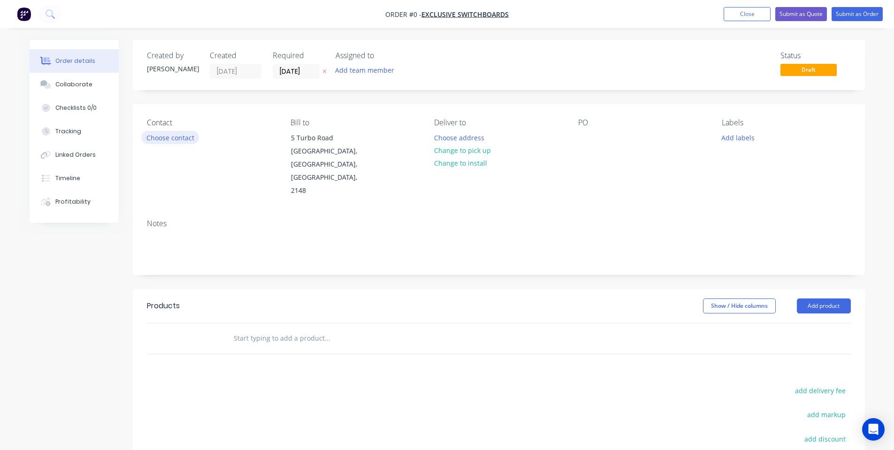
click at [194, 136] on button "Choose contact" at bounding box center [170, 137] width 58 height 13
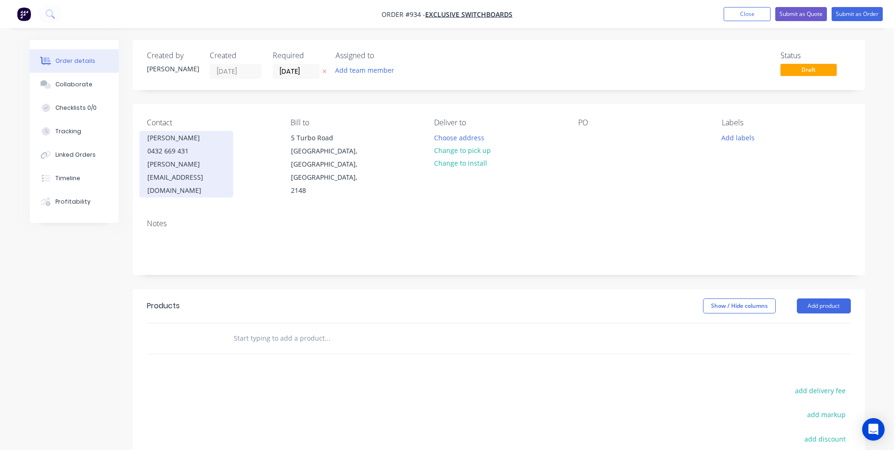
click at [190, 143] on div "[PERSON_NAME]" at bounding box center [186, 137] width 78 height 13
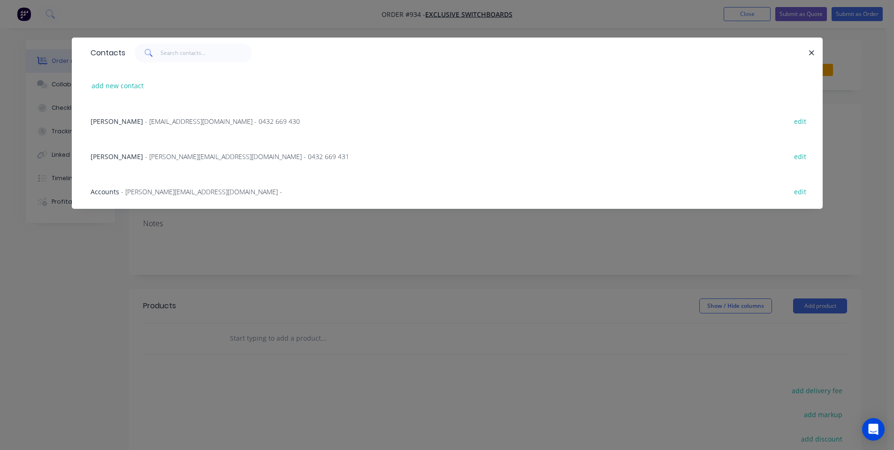
click at [184, 126] on div "[PERSON_NAME] - [EMAIL_ADDRESS][DOMAIN_NAME] - 0432 669 430" at bounding box center [195, 121] width 209 height 10
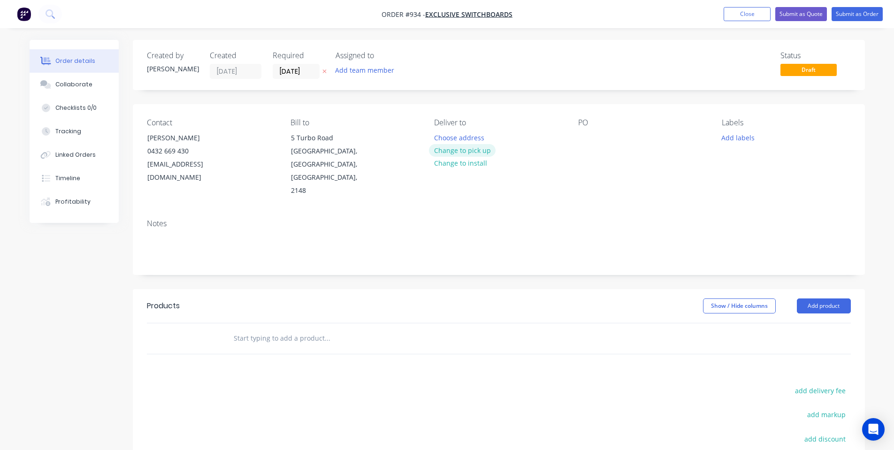
click at [452, 155] on button "Change to pick up" at bounding box center [462, 150] width 67 height 13
click at [278, 68] on input "[DATE]" at bounding box center [296, 71] width 46 height 14
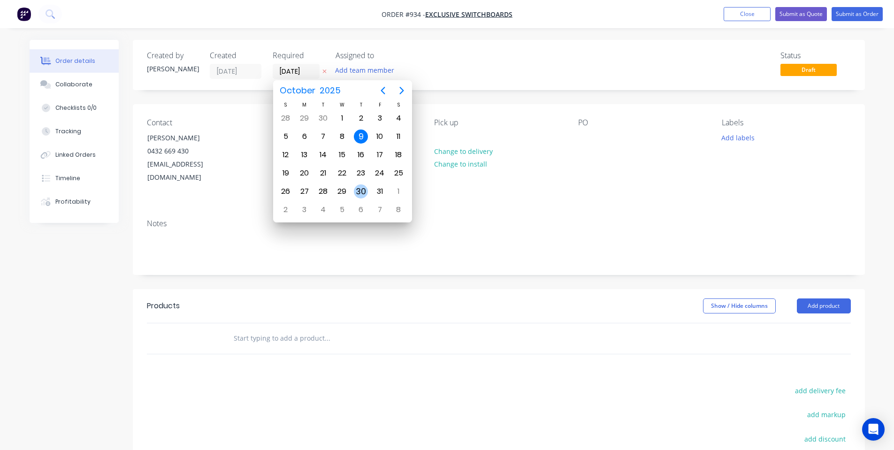
click at [366, 188] on div "30" at bounding box center [361, 192] width 14 height 14
type input "[DATE]"
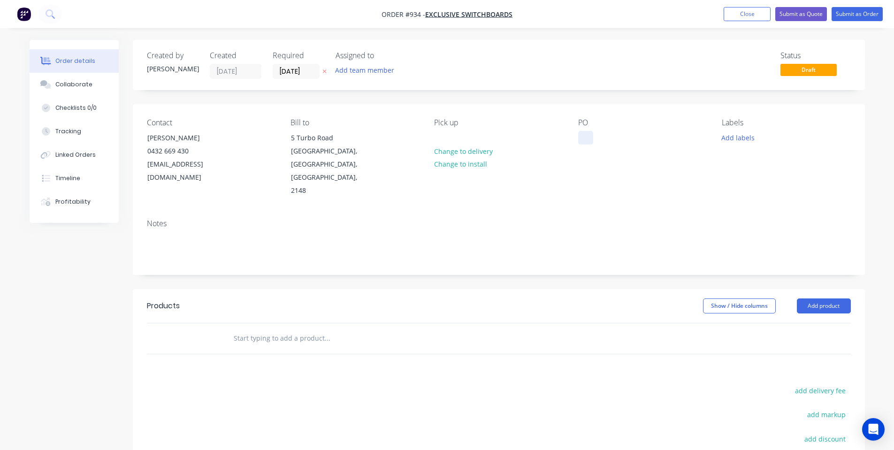
click at [584, 142] on div at bounding box center [585, 138] width 15 height 14
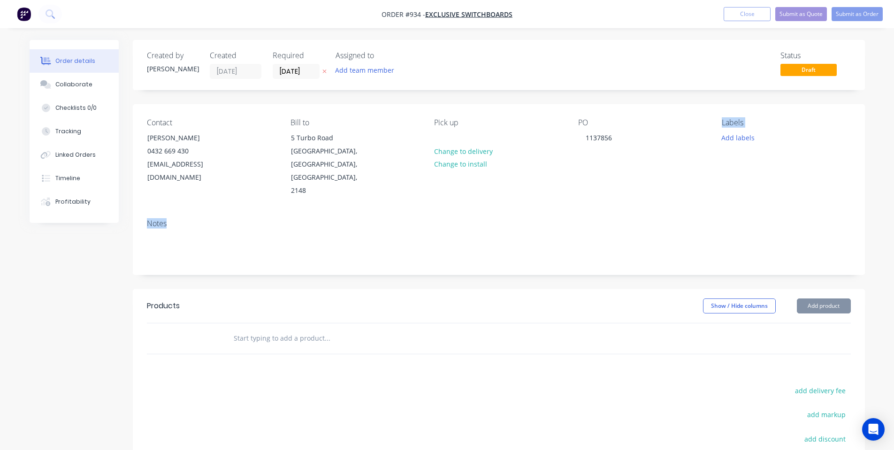
click at [844, 286] on div "Created by [PERSON_NAME] Created [DATE] Required [DATE] Assigned to Add team me…" at bounding box center [499, 310] width 732 height 540
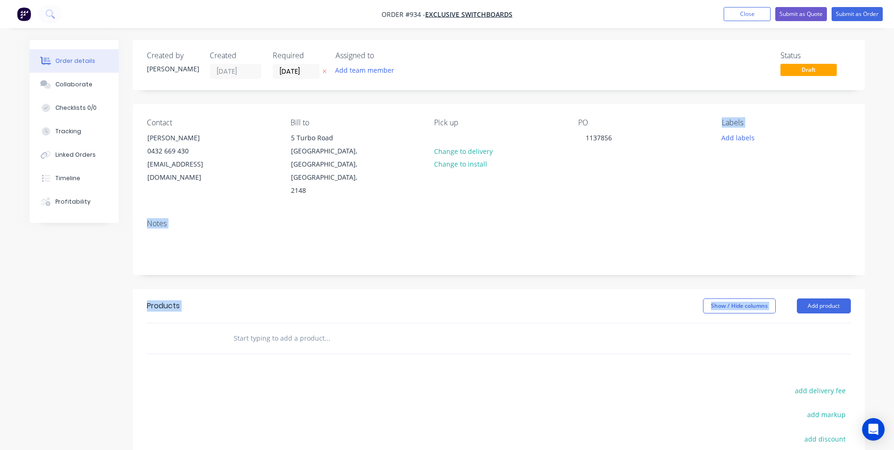
click at [643, 212] on div "Notes" at bounding box center [499, 243] width 732 height 63
click at [732, 128] on div "Labels Add labels" at bounding box center [786, 157] width 129 height 79
drag, startPoint x: 733, startPoint y: 137, endPoint x: 729, endPoint y: 143, distance: 6.8
click at [732, 138] on button "Add labels" at bounding box center [738, 137] width 43 height 13
drag, startPoint x: 617, startPoint y: 134, endPoint x: 519, endPoint y: 131, distance: 97.7
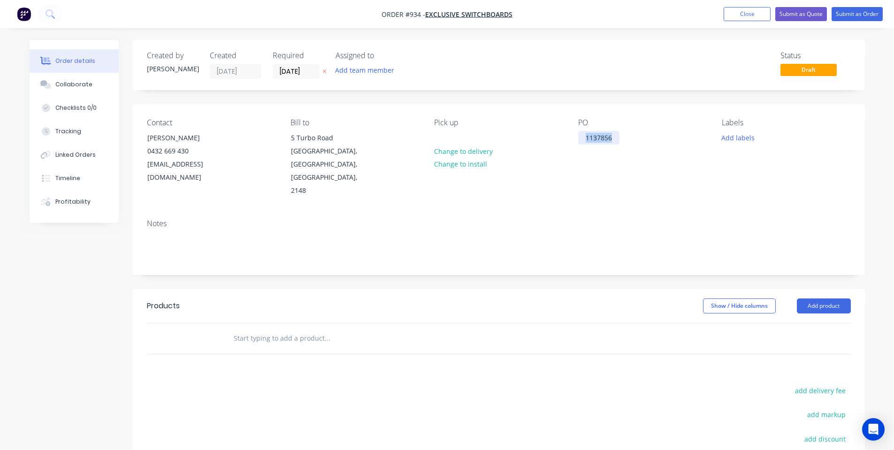
click at [519, 131] on div "Contact [PERSON_NAME] [PHONE_NUMBER] [EMAIL_ADDRESS][DOMAIN_NAME] Bill to [STRE…" at bounding box center [499, 158] width 732 height 108
click at [747, 147] on div "Labels Add labels" at bounding box center [786, 157] width 129 height 79
drag, startPoint x: 731, startPoint y: 127, endPoint x: 730, endPoint y: 136, distance: 9.0
click at [730, 133] on div "Labels Add labels" at bounding box center [786, 157] width 129 height 79
click at [730, 142] on button "Add labels" at bounding box center [738, 137] width 43 height 13
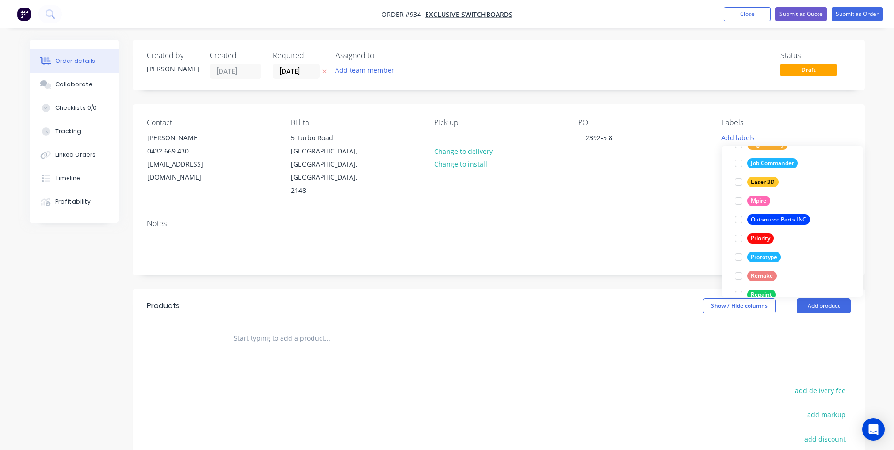
scroll to position [138, 0]
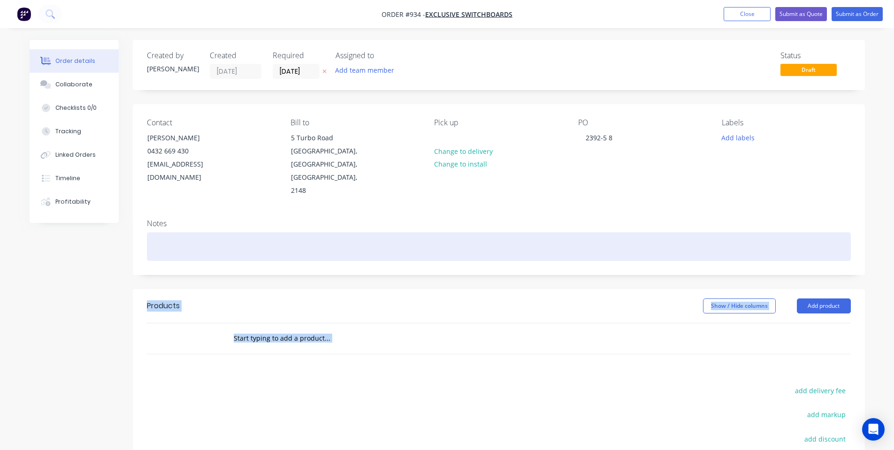
drag, startPoint x: 748, startPoint y: 260, endPoint x: 602, endPoint y: 195, distance: 159.9
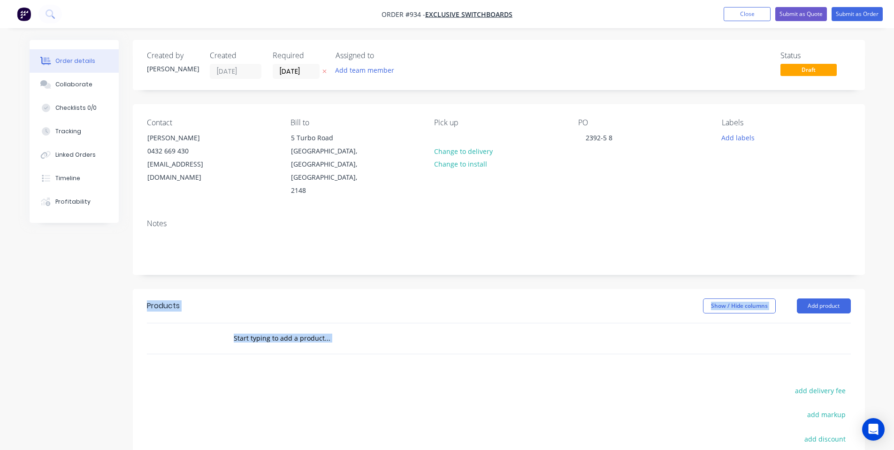
drag, startPoint x: 624, startPoint y: 192, endPoint x: 681, endPoint y: 173, distance: 59.2
click at [625, 212] on div "Notes" at bounding box center [499, 243] width 732 height 63
click at [747, 133] on button "Add labels" at bounding box center [738, 137] width 43 height 13
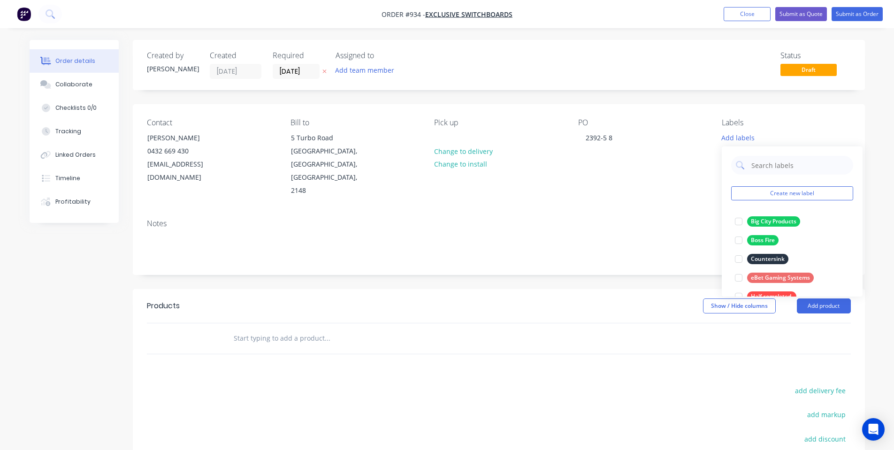
scroll to position [263, 0]
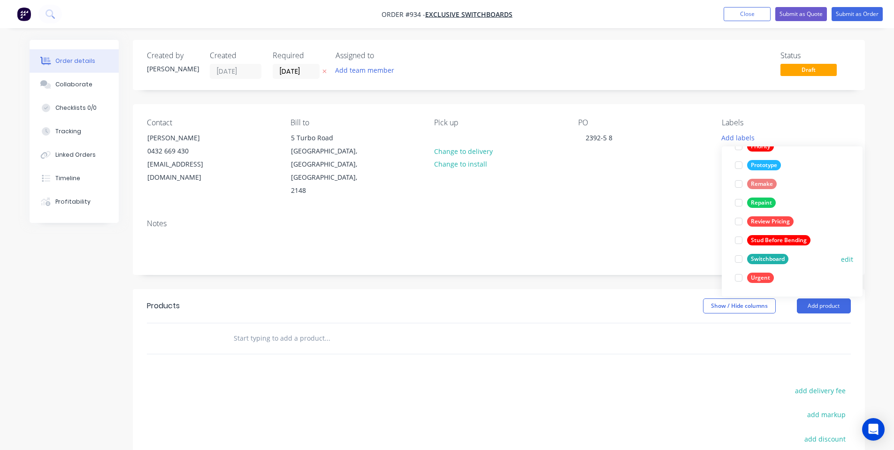
click at [747, 258] on div at bounding box center [739, 259] width 19 height 19
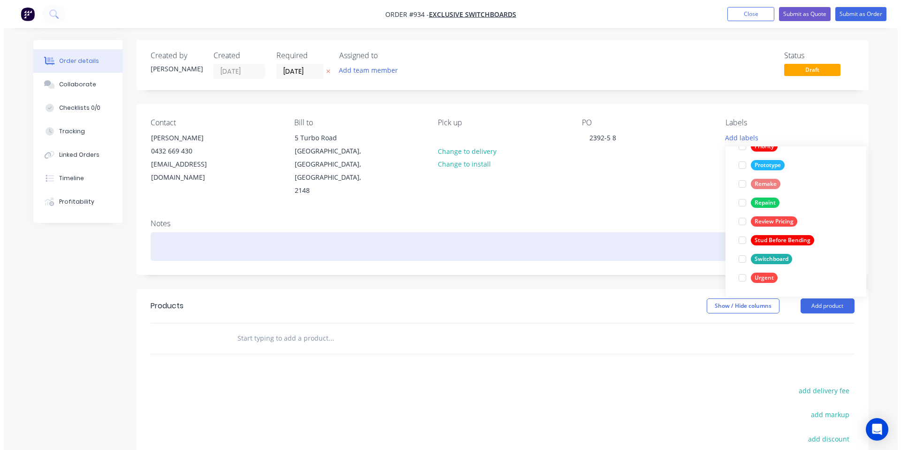
scroll to position [0, 0]
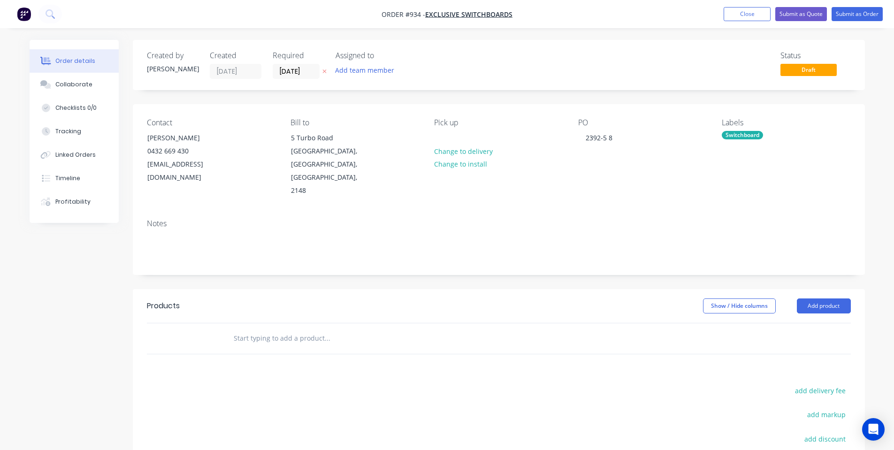
click at [630, 151] on div "PO 2392-5 8" at bounding box center [642, 157] width 129 height 79
click at [73, 81] on div "Collaborate" at bounding box center [73, 84] width 37 height 8
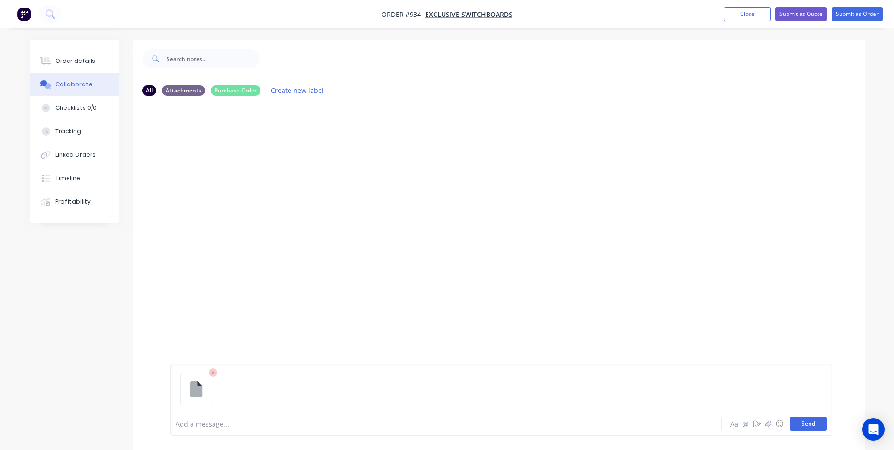
click at [807, 427] on button "Send" at bounding box center [808, 424] width 37 height 14
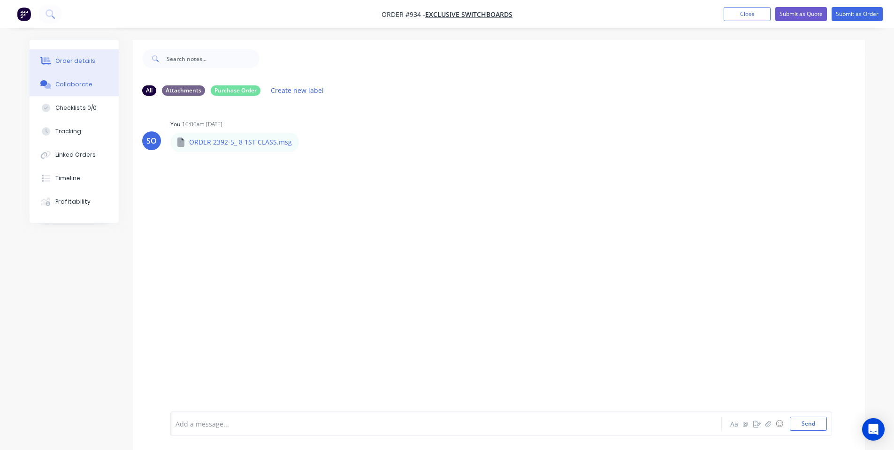
click at [81, 67] on button "Order details" at bounding box center [74, 60] width 89 height 23
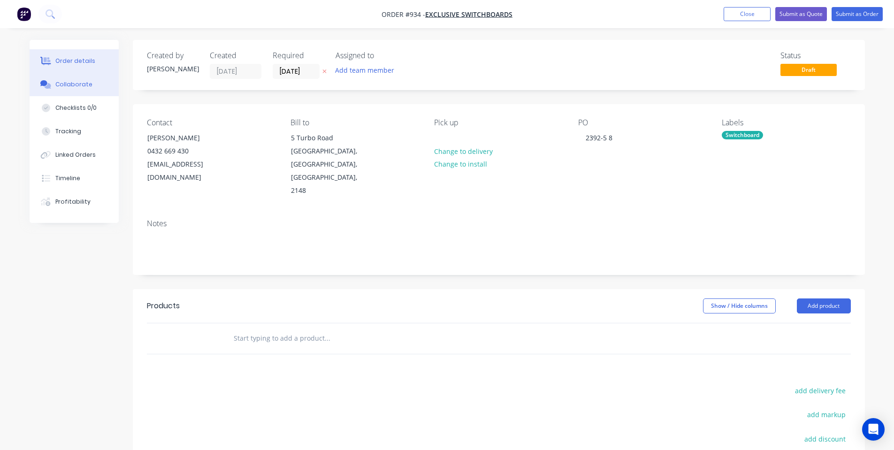
click at [43, 91] on button "Collaborate" at bounding box center [74, 84] width 89 height 23
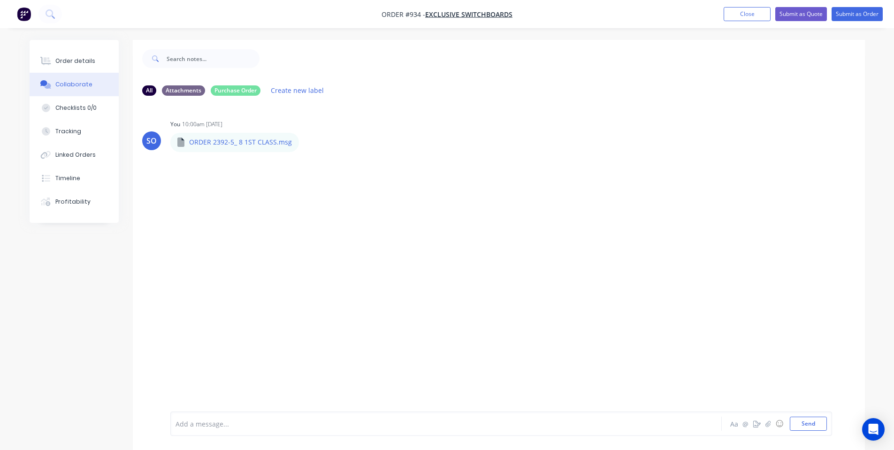
click at [264, 421] on div at bounding box center [420, 424] width 488 height 10
click at [95, 61] on button "Order details" at bounding box center [74, 60] width 89 height 23
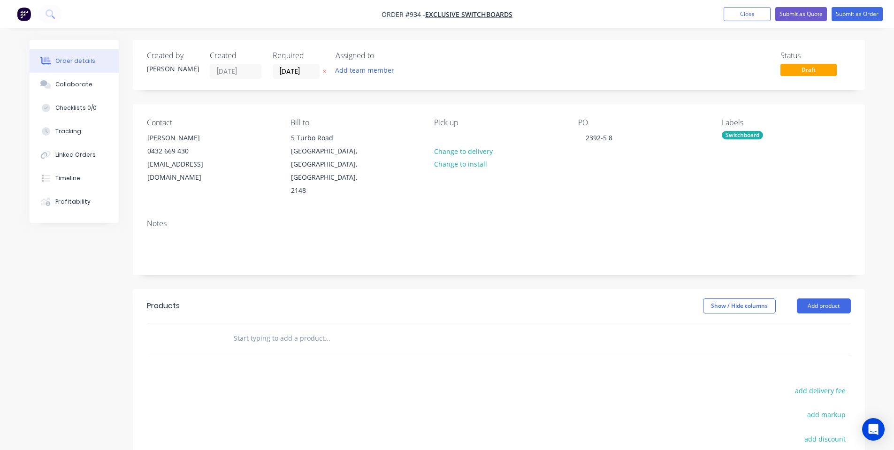
click at [316, 329] on input "text" at bounding box center [327, 338] width 188 height 19
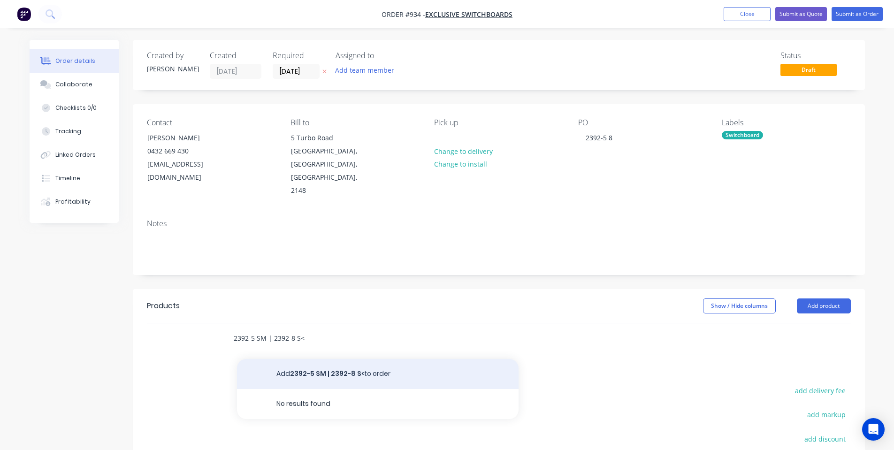
type input "2392-5 SM | 2392-8 S<"
click at [316, 359] on button "Add 2392-5 SM | 2392-8 S< to order" at bounding box center [378, 374] width 282 height 30
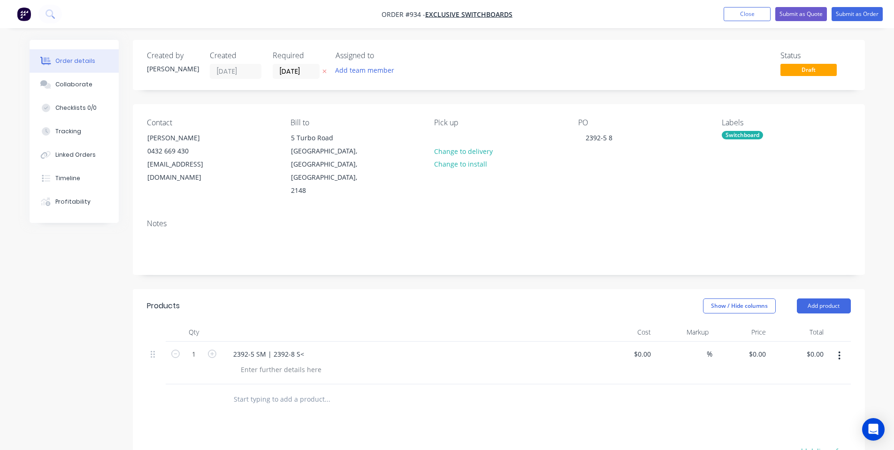
click at [316, 363] on div at bounding box center [281, 370] width 96 height 14
click at [308, 347] on div "2392-5 SM | 2392-8 S<" at bounding box center [269, 354] width 86 height 14
click at [295, 363] on div at bounding box center [281, 370] width 96 height 14
click at [302, 363] on div at bounding box center [281, 370] width 96 height 14
click at [380, 253] on div "Created by [PERSON_NAME] Created [DATE] Required [DATE] Assigned to Add team me…" at bounding box center [499, 340] width 732 height 600
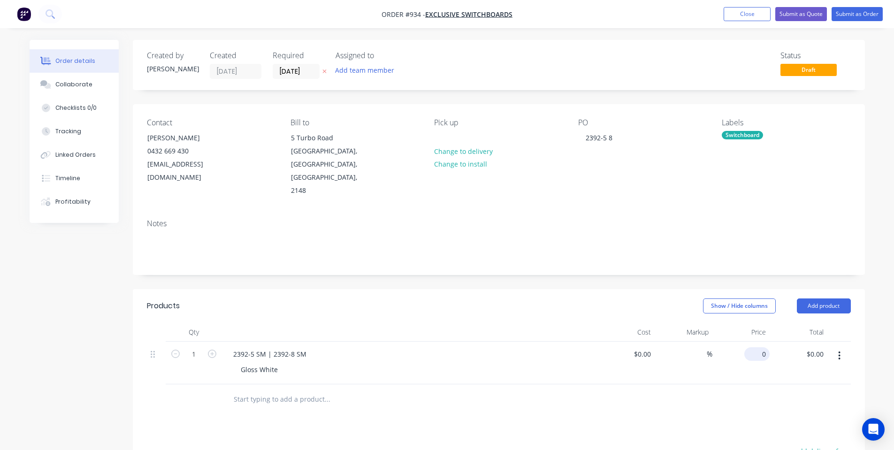
click at [748, 342] on div "0 $0.00" at bounding box center [742, 363] width 58 height 43
type input "$310.00"
click at [542, 299] on div "Show / Hide columns Add product" at bounding box center [573, 306] width 554 height 15
click at [841, 299] on button "Add product" at bounding box center [824, 306] width 54 height 15
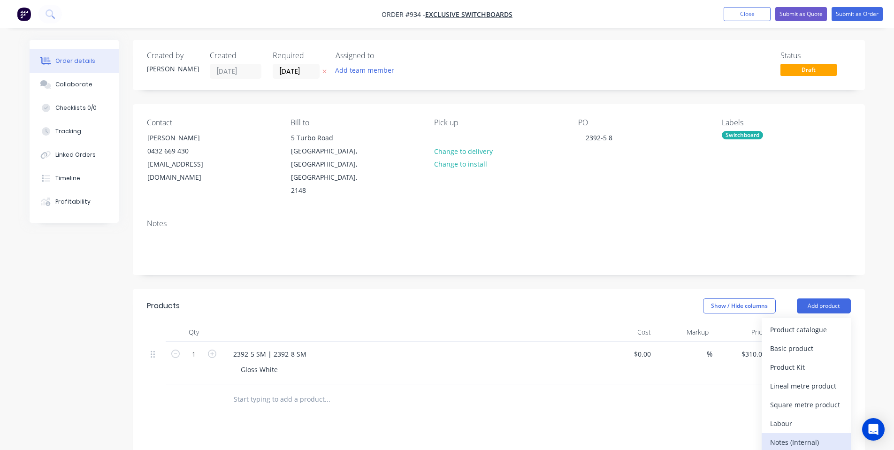
click at [791, 436] on div "Notes (Internal)" at bounding box center [806, 443] width 72 height 14
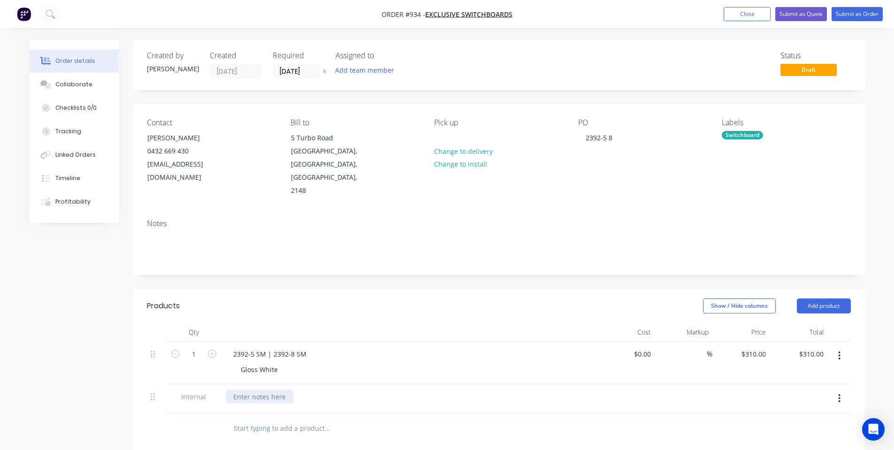
click at [274, 390] on div at bounding box center [260, 397] width 68 height 14
click at [359, 299] on div "Show / Hide columns Add product" at bounding box center [573, 306] width 554 height 15
click at [854, 16] on button "Submit as Order" at bounding box center [857, 14] width 51 height 14
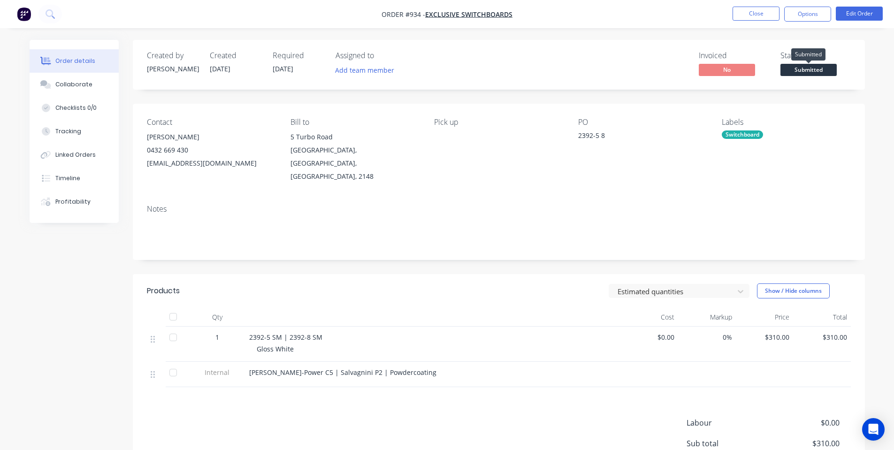
click at [812, 69] on span "Submitted" at bounding box center [809, 70] width 56 height 12
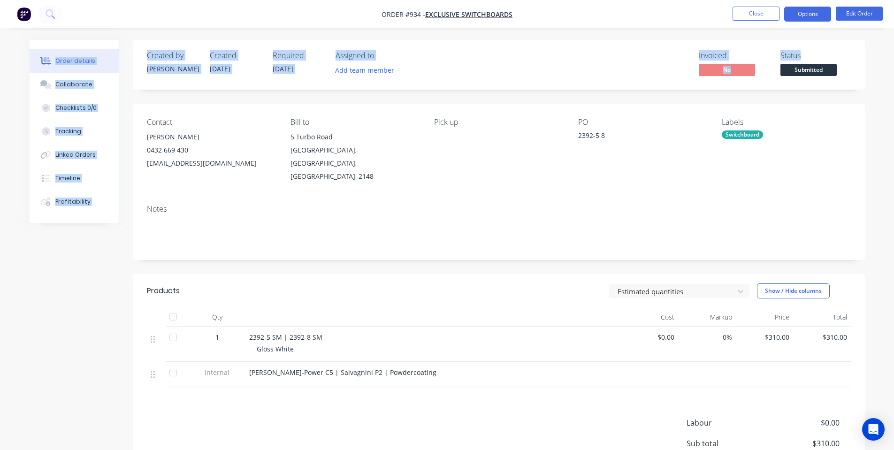
drag, startPoint x: 810, startPoint y: 30, endPoint x: 813, endPoint y: 14, distance: 15.7
click at [812, 21] on div "Order #934 - Exclusive Switchboards Close Options Edit Order Order details Coll…" at bounding box center [447, 277] width 894 height 554
click at [813, 14] on button "Options" at bounding box center [808, 14] width 47 height 15
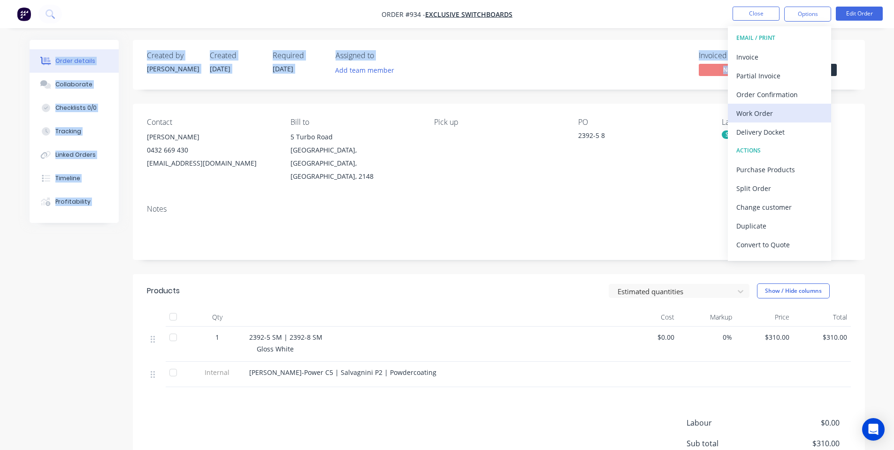
click at [790, 112] on div "Work Order" at bounding box center [780, 114] width 86 height 14
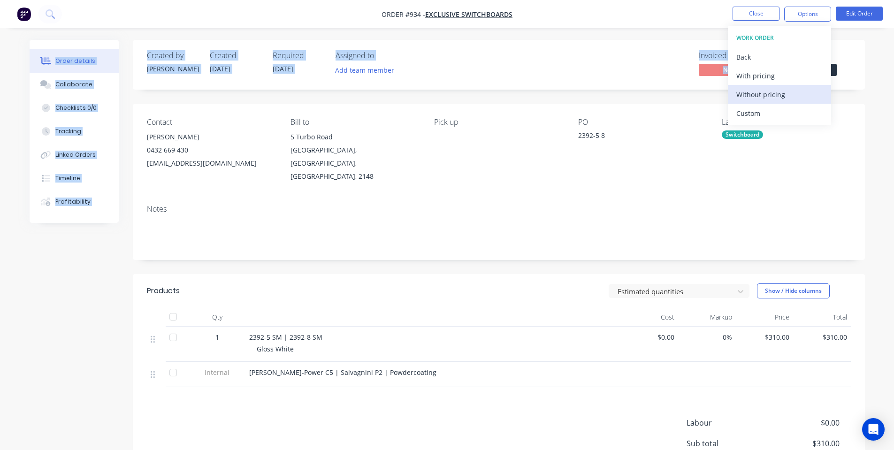
click at [753, 95] on div "Without pricing" at bounding box center [780, 95] width 86 height 14
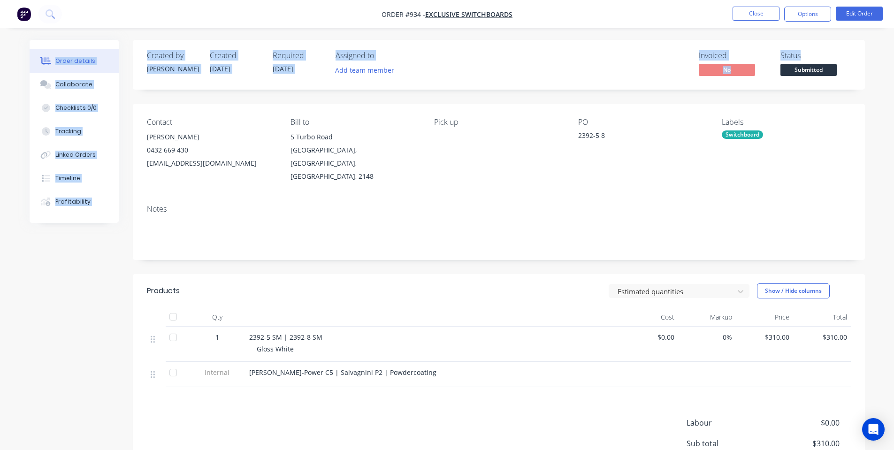
click at [515, 52] on div "Invoiced No Status Submitted" at bounding box center [641, 64] width 422 height 27
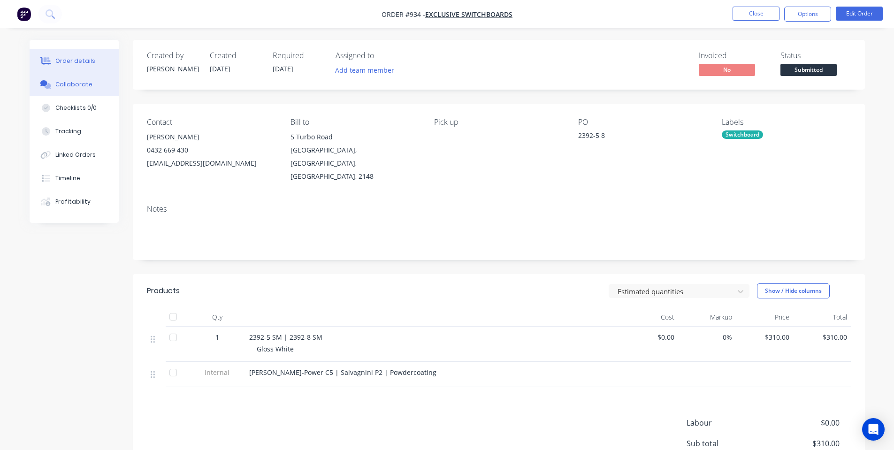
click at [58, 96] on button "Collaborate" at bounding box center [74, 84] width 89 height 23
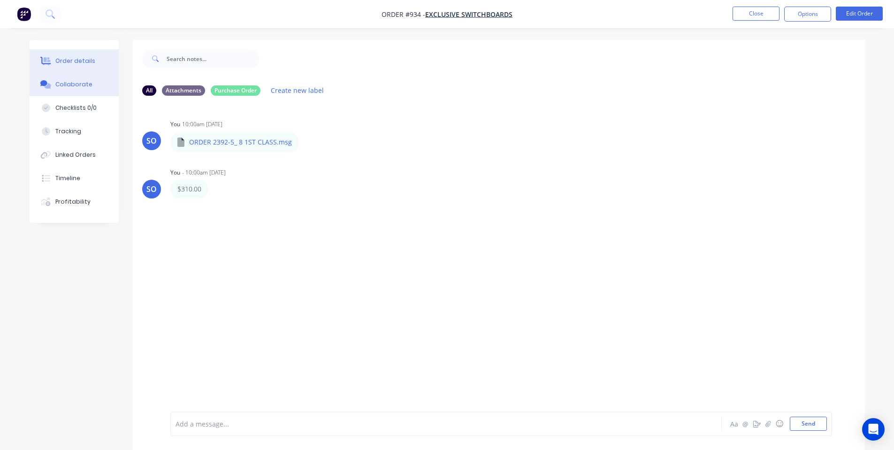
click at [67, 61] on div "Order details" at bounding box center [75, 61] width 40 height 8
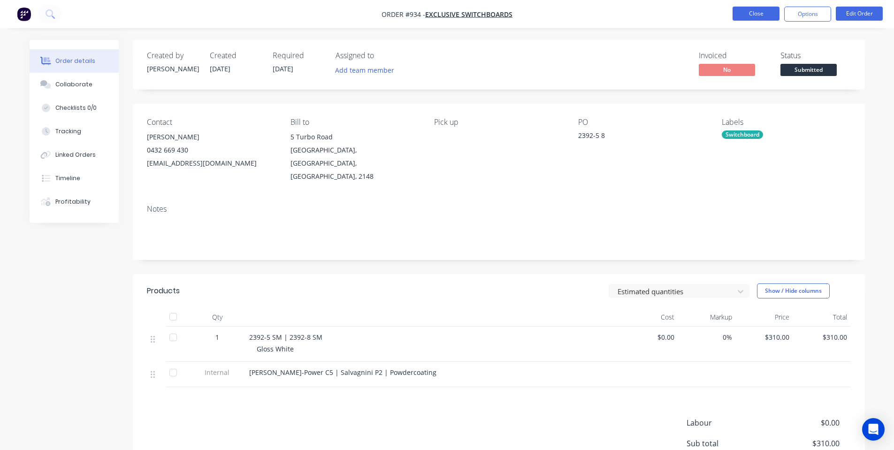
click at [740, 15] on button "Close" at bounding box center [756, 14] width 47 height 14
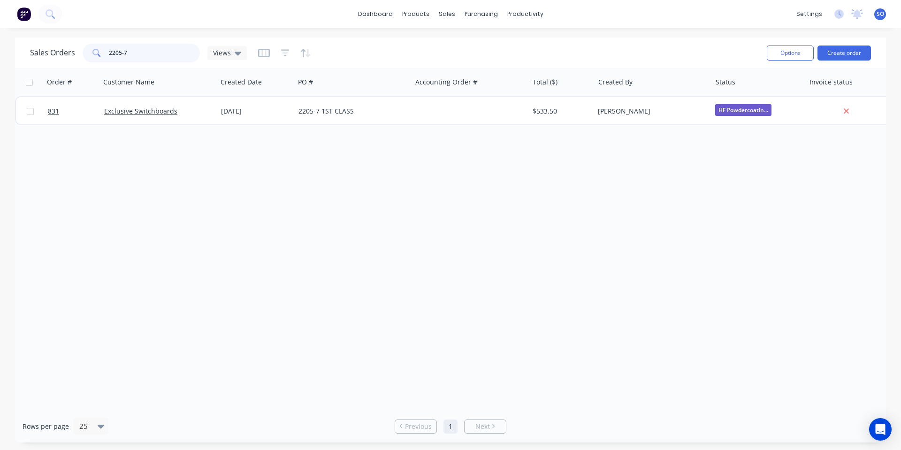
drag, startPoint x: 179, startPoint y: 51, endPoint x: 0, endPoint y: 92, distance: 183.5
click at [60, 75] on div "Sales Orders 2205-7 Views Options Create order Order # Customer Name Created Da…" at bounding box center [450, 240] width 871 height 405
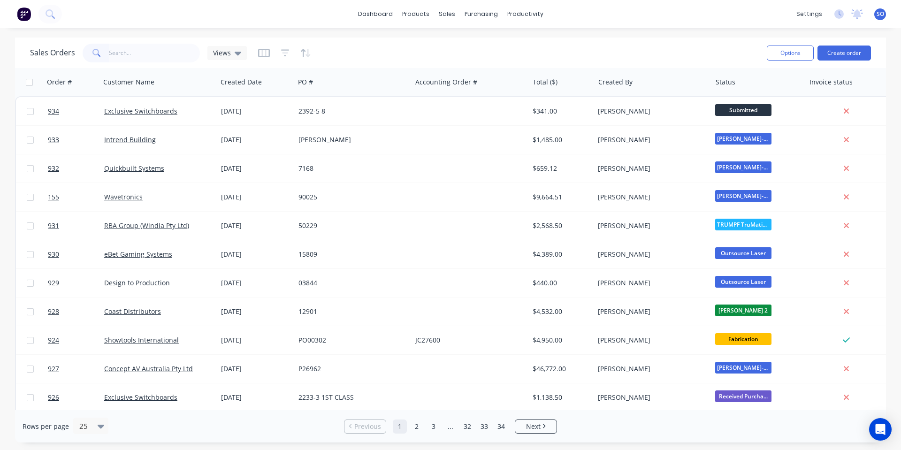
click at [631, 37] on div "dashboard products sales purchasing productivity dashboard products Product Cat…" at bounding box center [450, 225] width 901 height 450
drag, startPoint x: 488, startPoint y: 14, endPoint x: 489, endPoint y: 18, distance: 4.8
click at [488, 14] on div "purchasing" at bounding box center [481, 14] width 43 height 14
click at [485, 45] on link "Purchase Orders" at bounding box center [521, 44] width 124 height 19
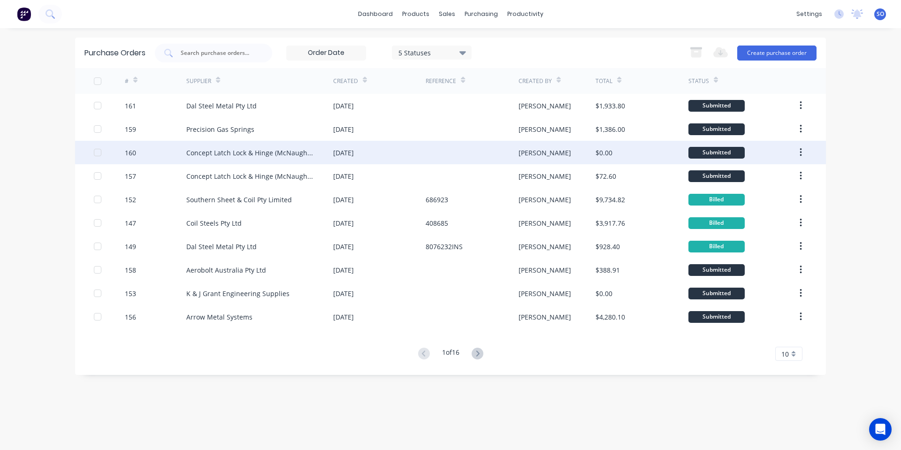
drag, startPoint x: 270, startPoint y: 154, endPoint x: 802, endPoint y: 154, distance: 531.5
click at [802, 154] on icon "button" at bounding box center [801, 152] width 2 height 10
click at [789, 193] on div "Duplicate" at bounding box center [767, 196] width 72 height 14
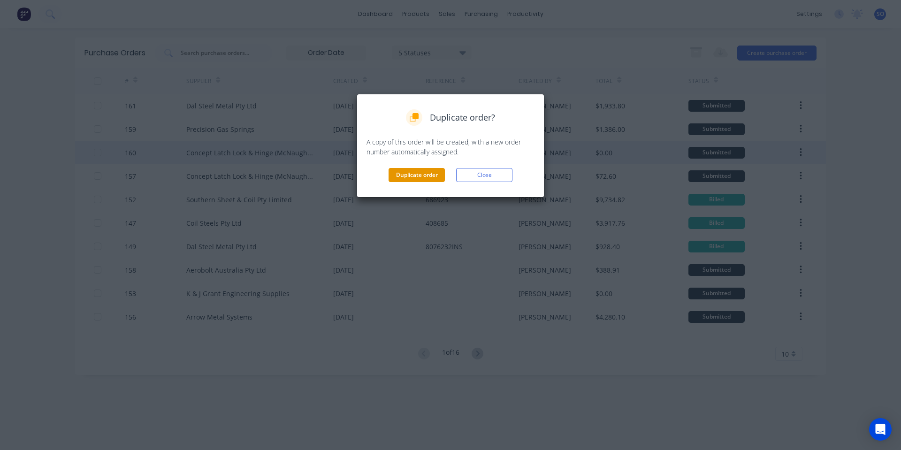
click at [405, 172] on button "Duplicate order" at bounding box center [417, 175] width 56 height 14
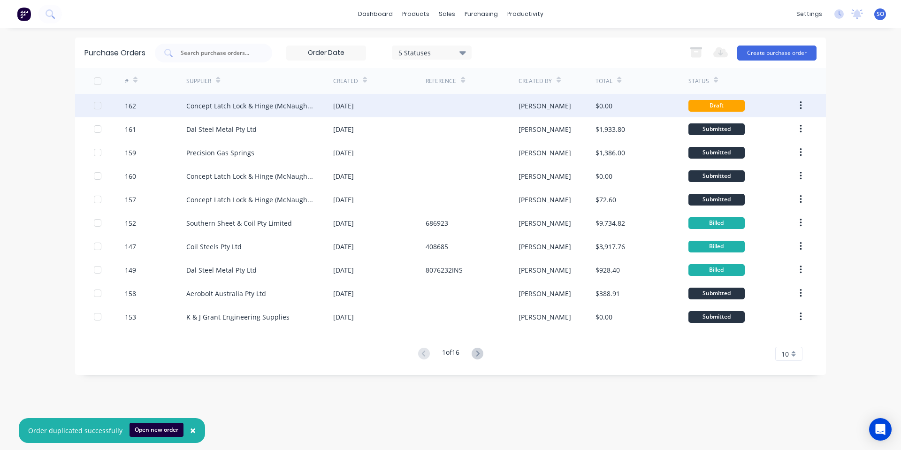
click at [415, 97] on div "[DATE]" at bounding box center [379, 105] width 92 height 23
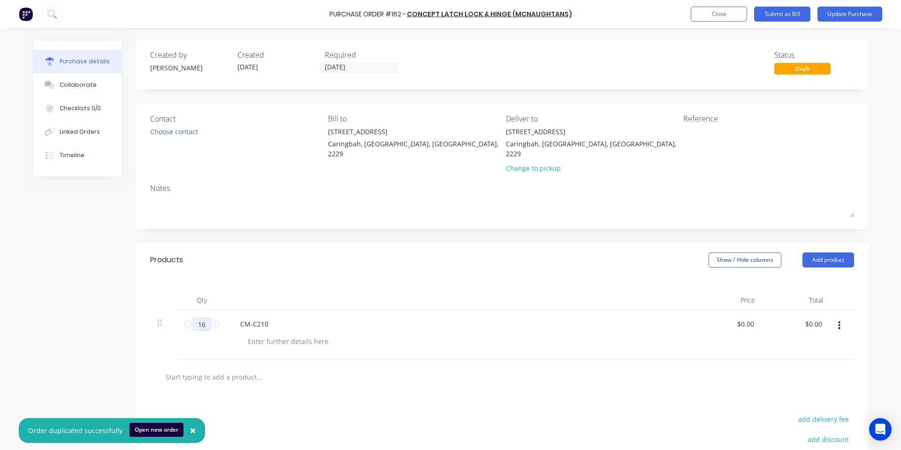
click at [202, 317] on input "16" at bounding box center [201, 324] width 19 height 14
type input "10"
click at [277, 291] on div at bounding box center [459, 300] width 469 height 19
click at [243, 368] on input "text" at bounding box center [259, 377] width 188 height 19
type input "CM2-2-3C109-2SB"
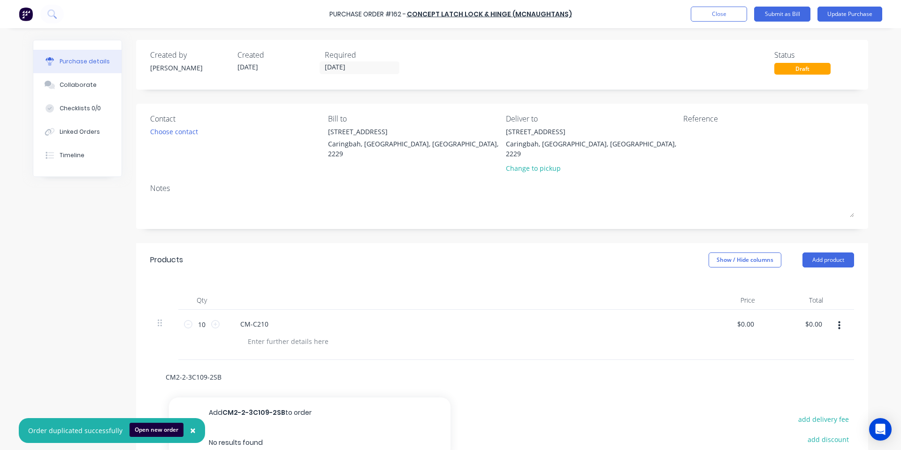
click at [238, 417] on button "Add CM2-2-3C109-2SB to order" at bounding box center [310, 413] width 282 height 30
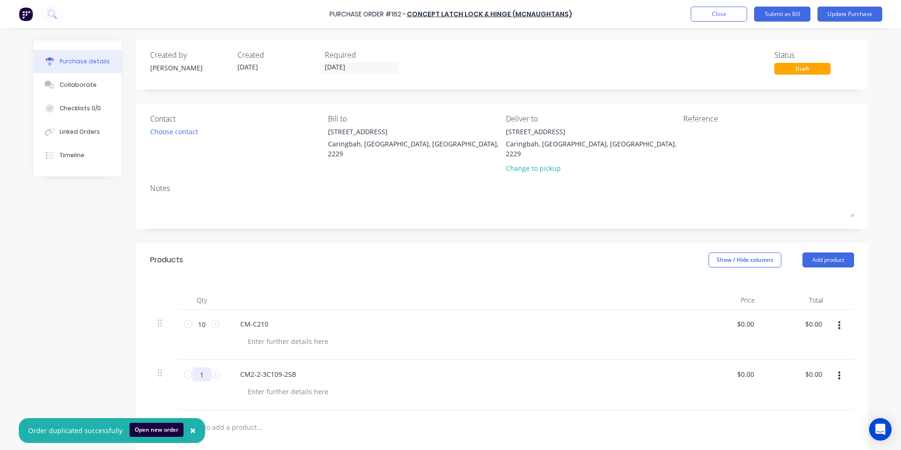
click at [200, 368] on input "1" at bounding box center [201, 375] width 19 height 14
type input "26"
click at [406, 368] on div "CM2-2-3C109-2SB" at bounding box center [460, 375] width 454 height 14
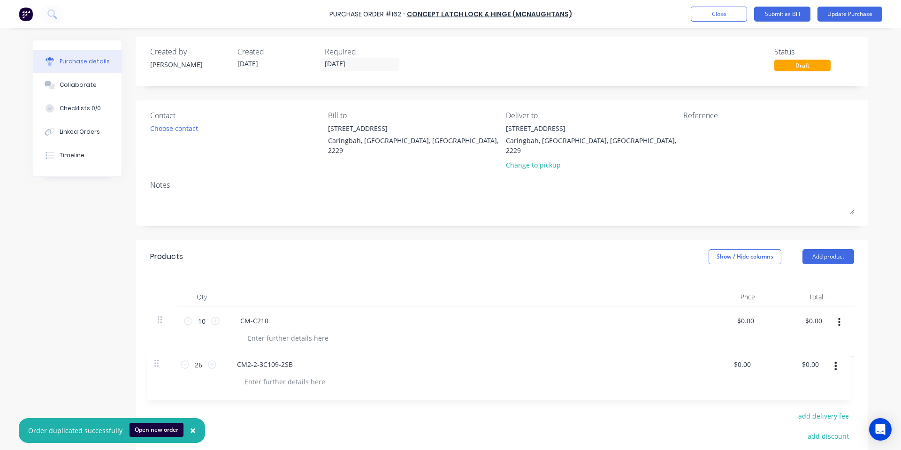
scroll to position [4, 0]
drag, startPoint x: 156, startPoint y: 362, endPoint x: 154, endPoint y: 315, distance: 47.5
click at [154, 315] on div "10 10 CM-C210 $0.00 $0.00 $0.00 $0.00 26 26 CM2-2-3C109-2SB $0.00 $0.00 $0.00 $…" at bounding box center [502, 331] width 704 height 50
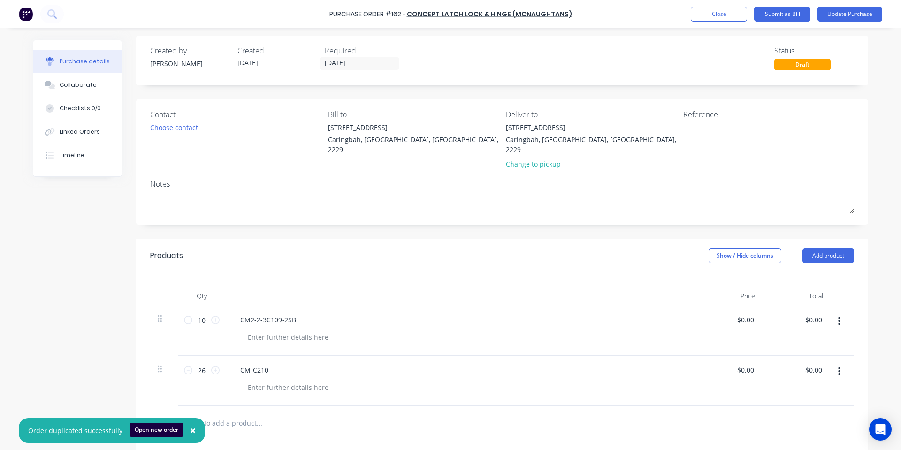
type input "26"
type input "10"
click at [266, 261] on div "Products Show / Hide columns Add product" at bounding box center [502, 256] width 732 height 34
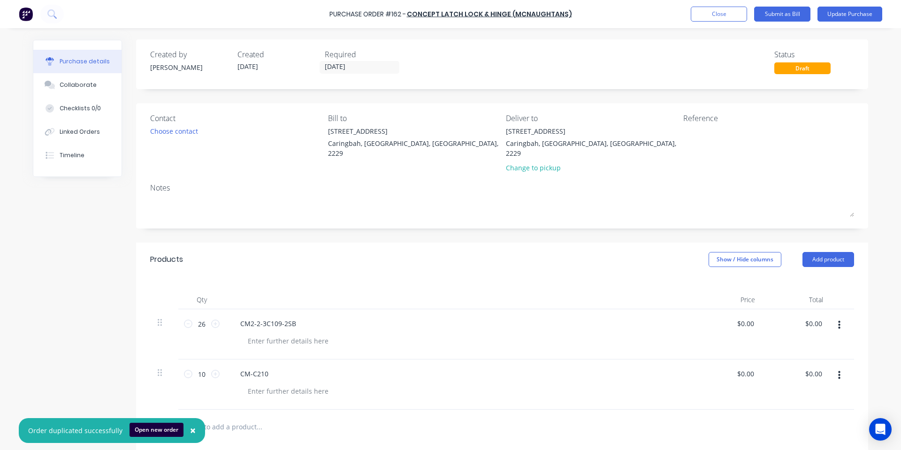
scroll to position [0, 0]
click at [844, 8] on button "Update Purchase" at bounding box center [850, 14] width 65 height 15
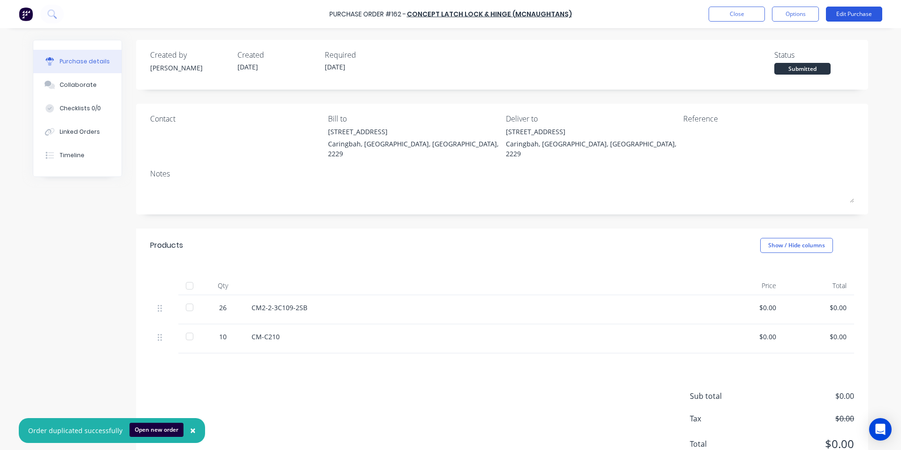
click at [851, 13] on button "Edit Purchase" at bounding box center [854, 14] width 56 height 15
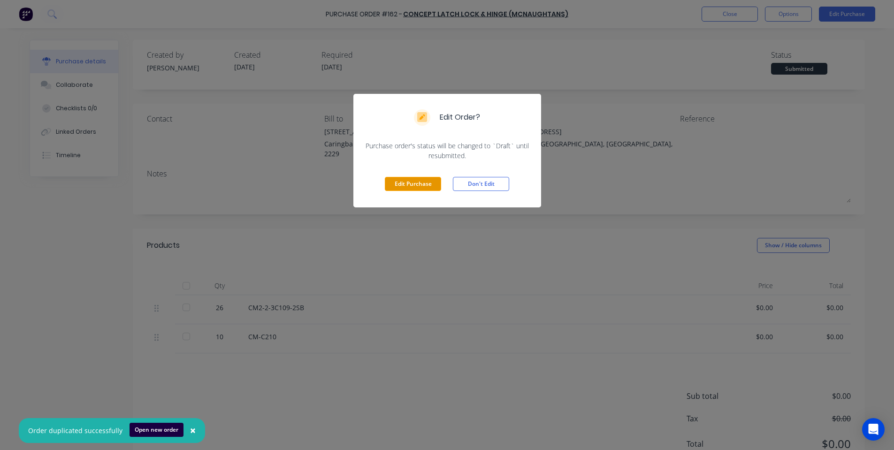
click at [407, 187] on button "Edit Purchase" at bounding box center [413, 184] width 56 height 14
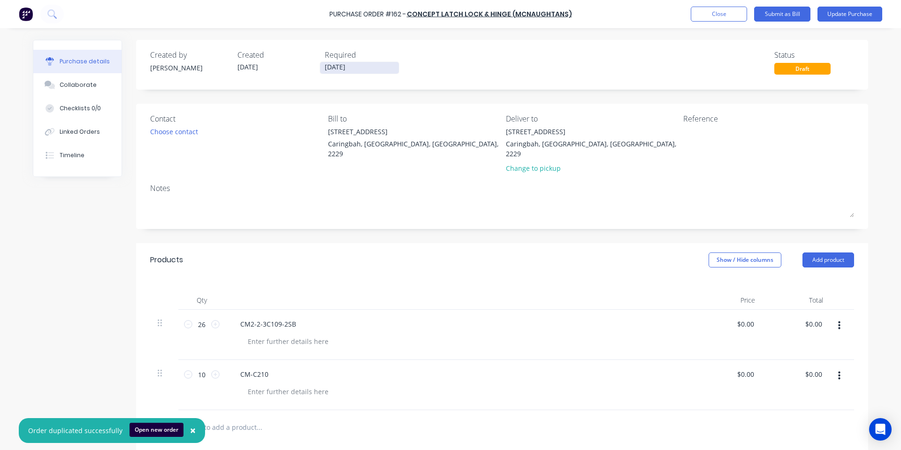
click at [328, 69] on input "[DATE]" at bounding box center [359, 68] width 79 height 12
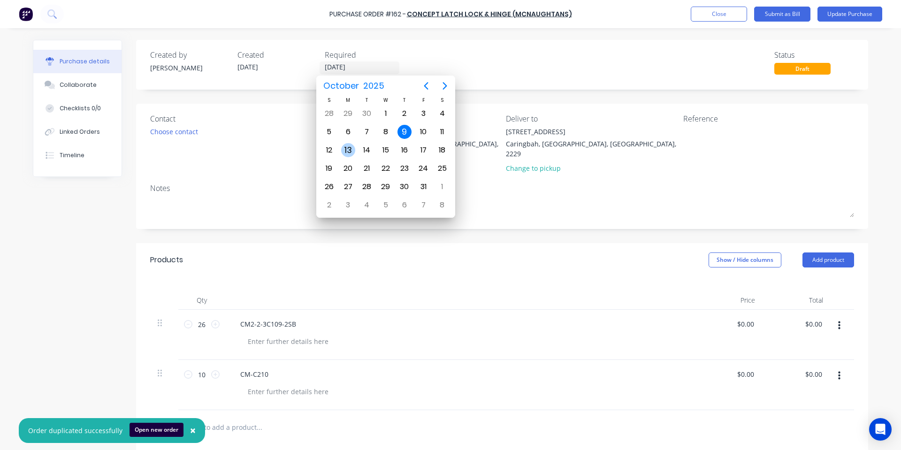
click at [348, 146] on div "13" at bounding box center [348, 150] width 14 height 14
type input "[DATE]"
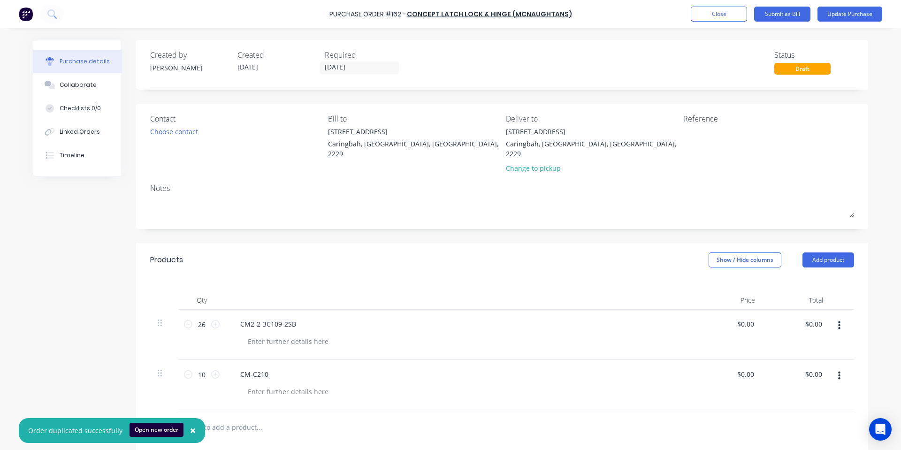
click at [560, 57] on div "Created by [PERSON_NAME] Created [DATE] Required [DATE] Status Draft" at bounding box center [502, 61] width 704 height 25
click at [856, 15] on button "Update Purchase" at bounding box center [850, 14] width 65 height 15
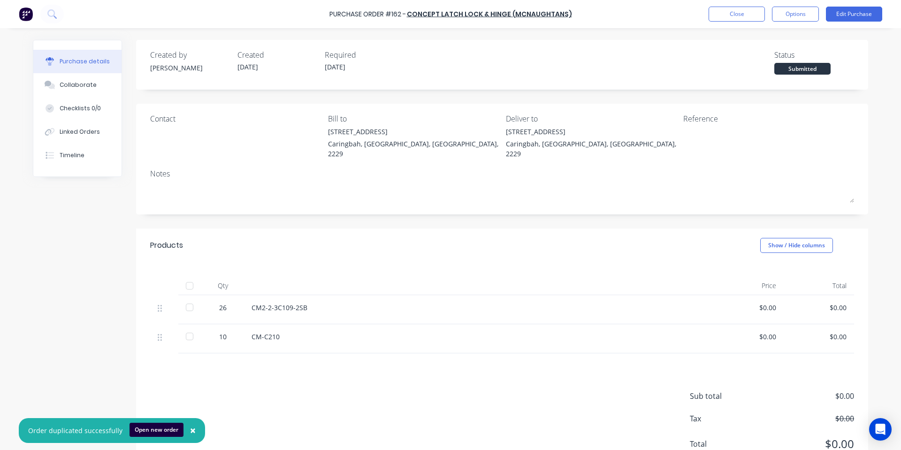
click at [809, 20] on button "Options" at bounding box center [795, 14] width 47 height 15
click at [794, 42] on div "Print / Email" at bounding box center [775, 38] width 72 height 14
click at [749, 60] on div "With pricing" at bounding box center [775, 57] width 72 height 14
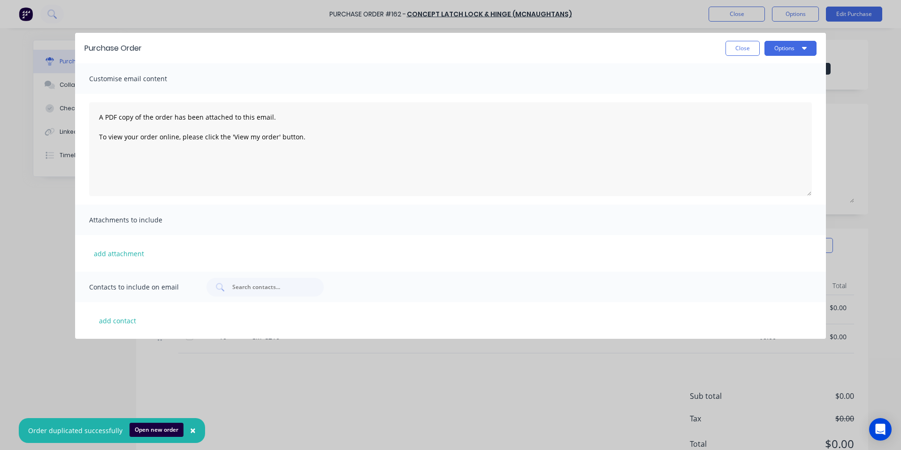
drag, startPoint x: 805, startPoint y: 50, endPoint x: 791, endPoint y: 60, distance: 16.5
click at [803, 51] on icon "button" at bounding box center [804, 48] width 5 height 8
click at [773, 86] on div "Print" at bounding box center [772, 91] width 72 height 14
click at [643, 35] on div "Purchase Order Close Options" at bounding box center [450, 48] width 751 height 31
click at [759, 49] on button "Close" at bounding box center [743, 48] width 34 height 15
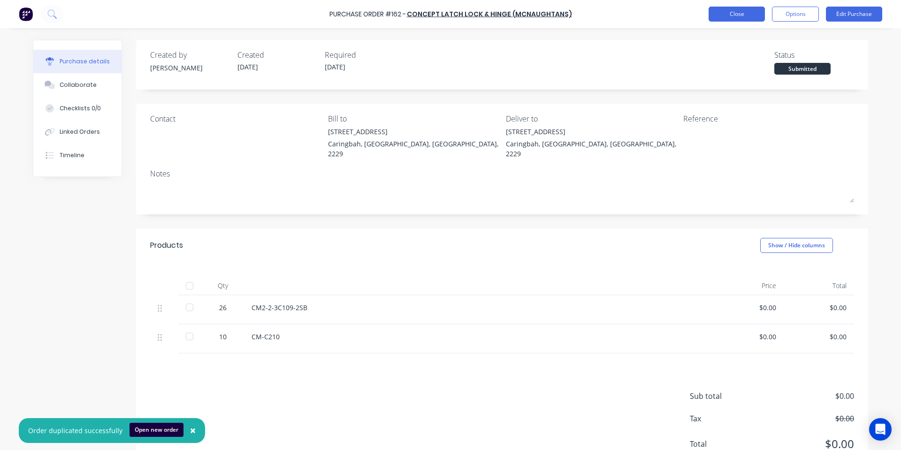
click at [736, 17] on button "Close" at bounding box center [737, 14] width 56 height 15
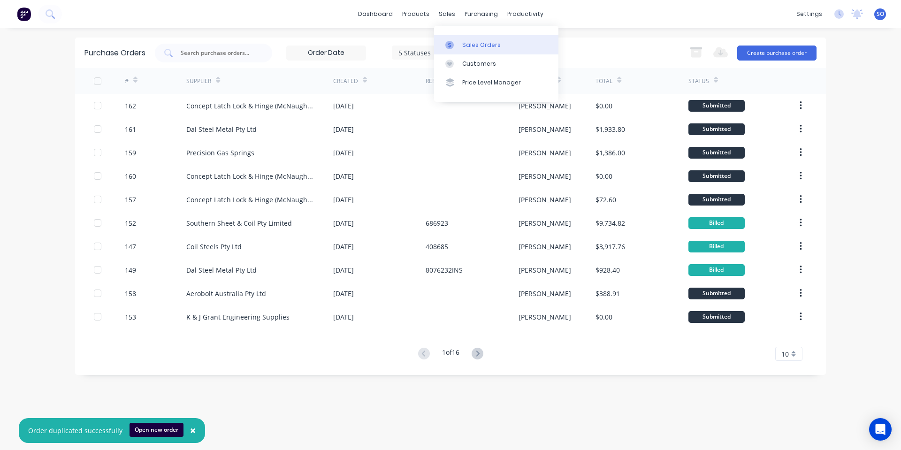
click at [442, 47] on link "Sales Orders" at bounding box center [496, 44] width 124 height 19
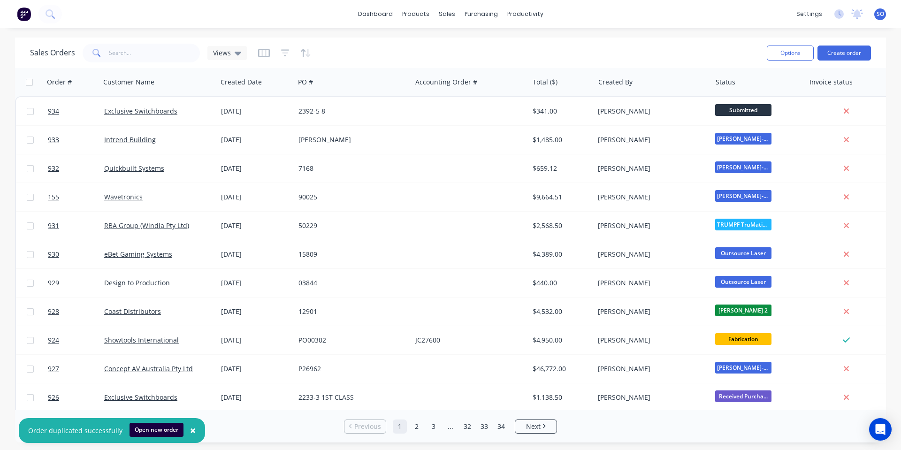
click at [196, 429] on button "×" at bounding box center [193, 431] width 24 height 23
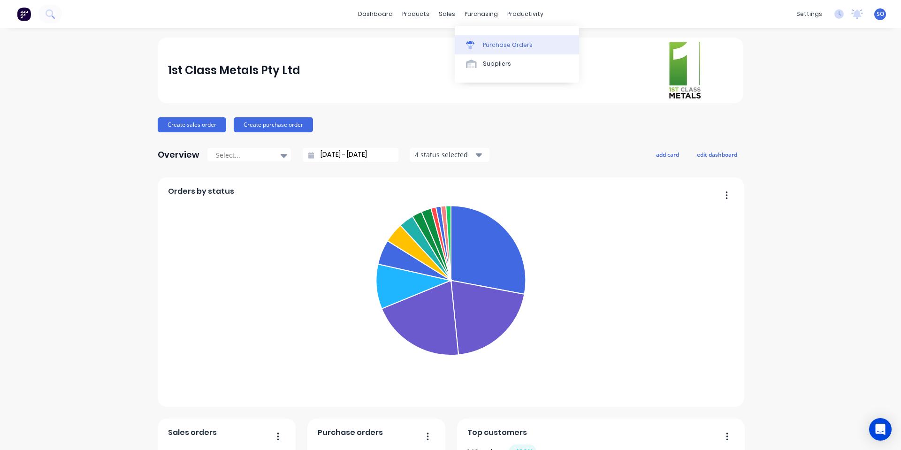
click at [466, 36] on link "Purchase Orders" at bounding box center [517, 44] width 124 height 19
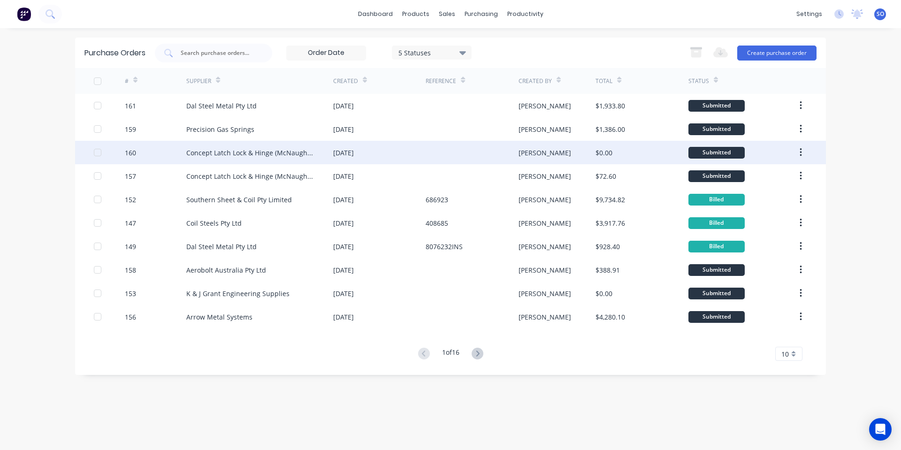
click at [291, 148] on div "Concept Latch Lock & Hinge (McNaughtans)" at bounding box center [250, 153] width 128 height 10
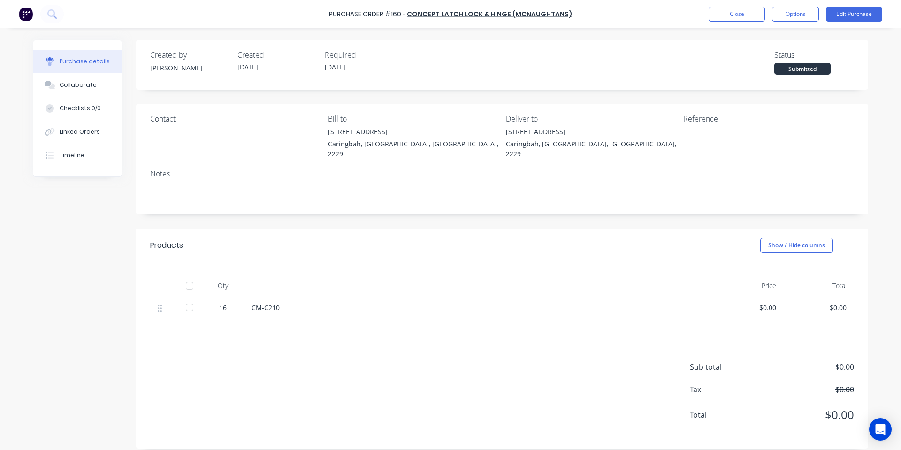
click at [271, 303] on div "CM-C210" at bounding box center [479, 308] width 454 height 10
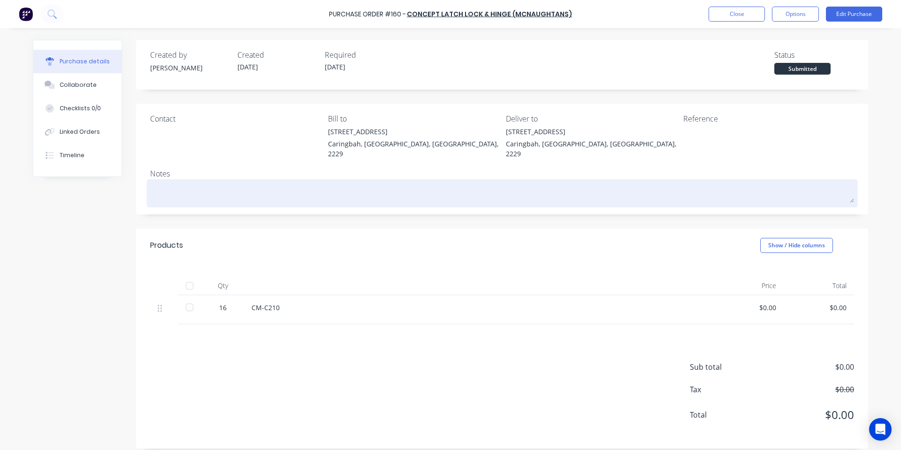
click at [294, 189] on textarea at bounding box center [502, 192] width 704 height 21
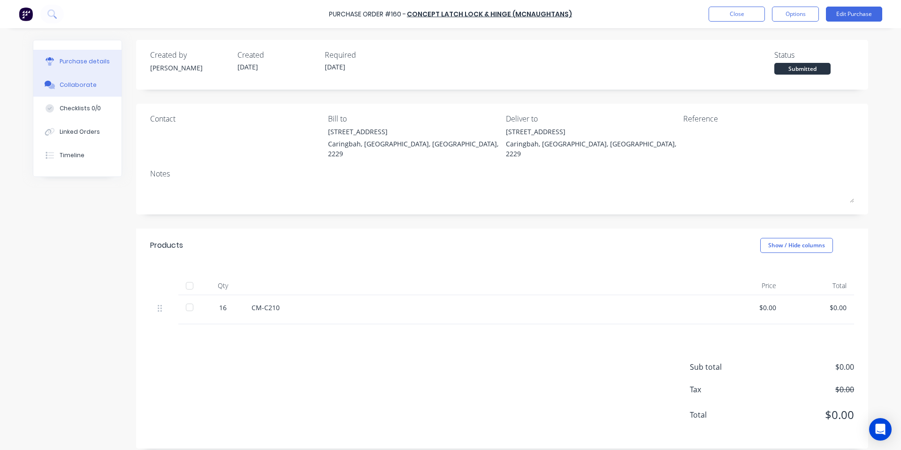
click at [69, 94] on button "Collaborate" at bounding box center [77, 84] width 88 height 23
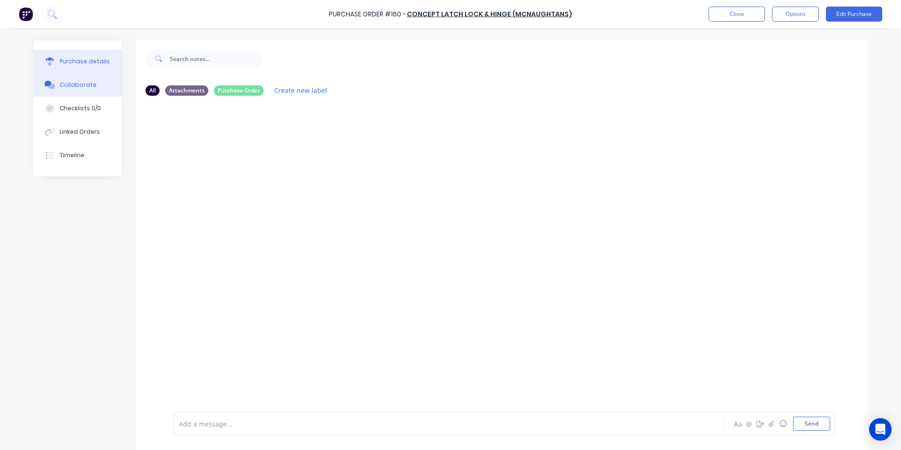
click at [105, 64] on button "Purchase details" at bounding box center [77, 61] width 88 height 23
